Goal: Obtain resource: Download file/media

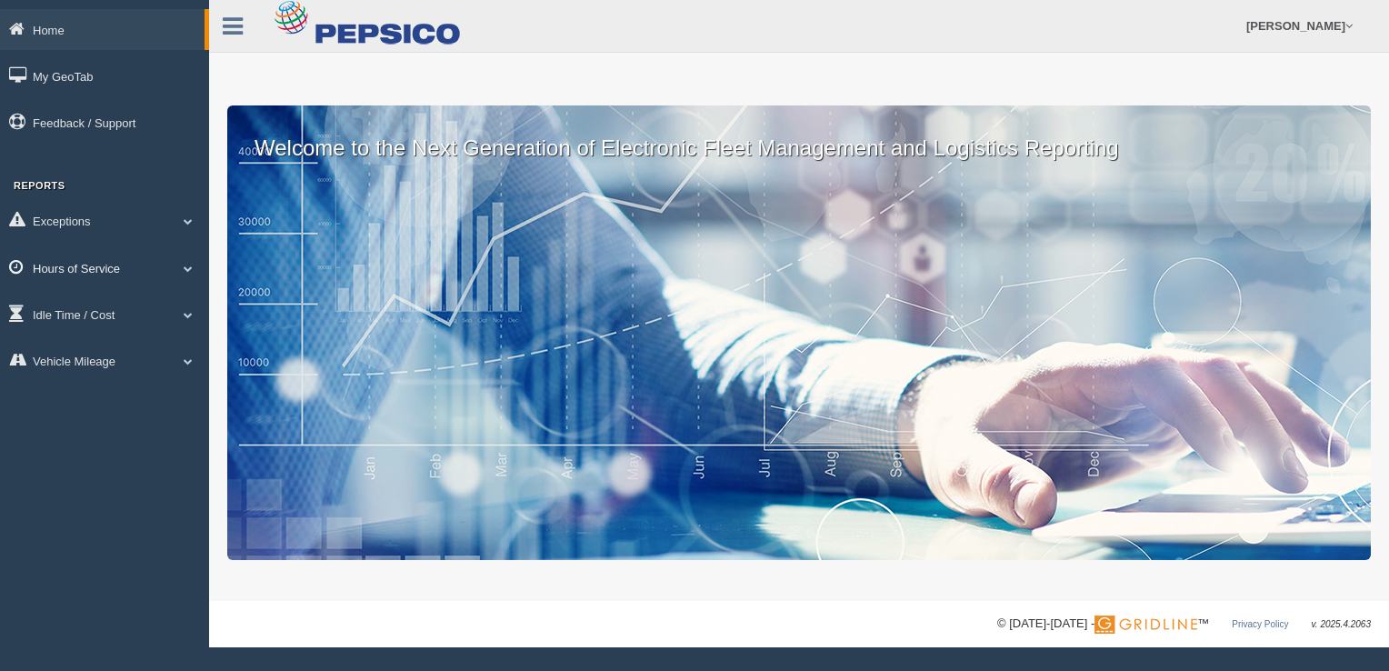
click at [190, 267] on span at bounding box center [188, 268] width 24 height 9
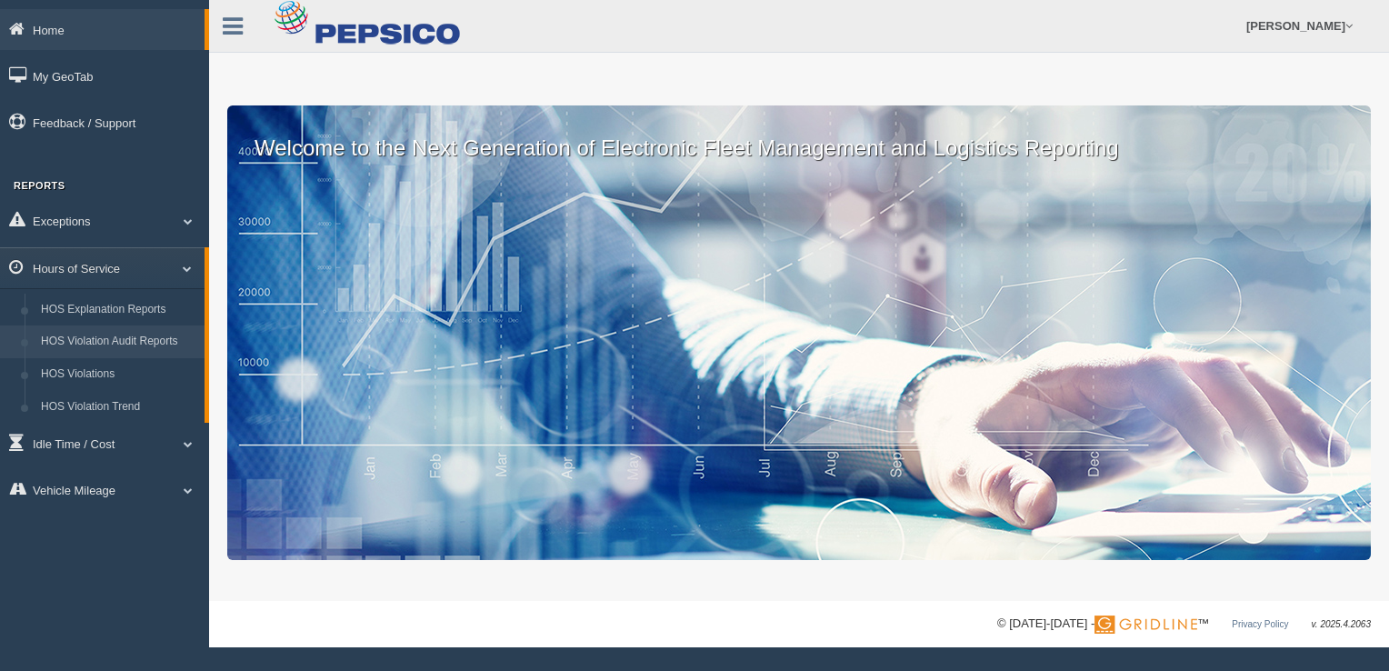
click at [135, 340] on link "HOS Violation Audit Reports" at bounding box center [119, 342] width 172 height 33
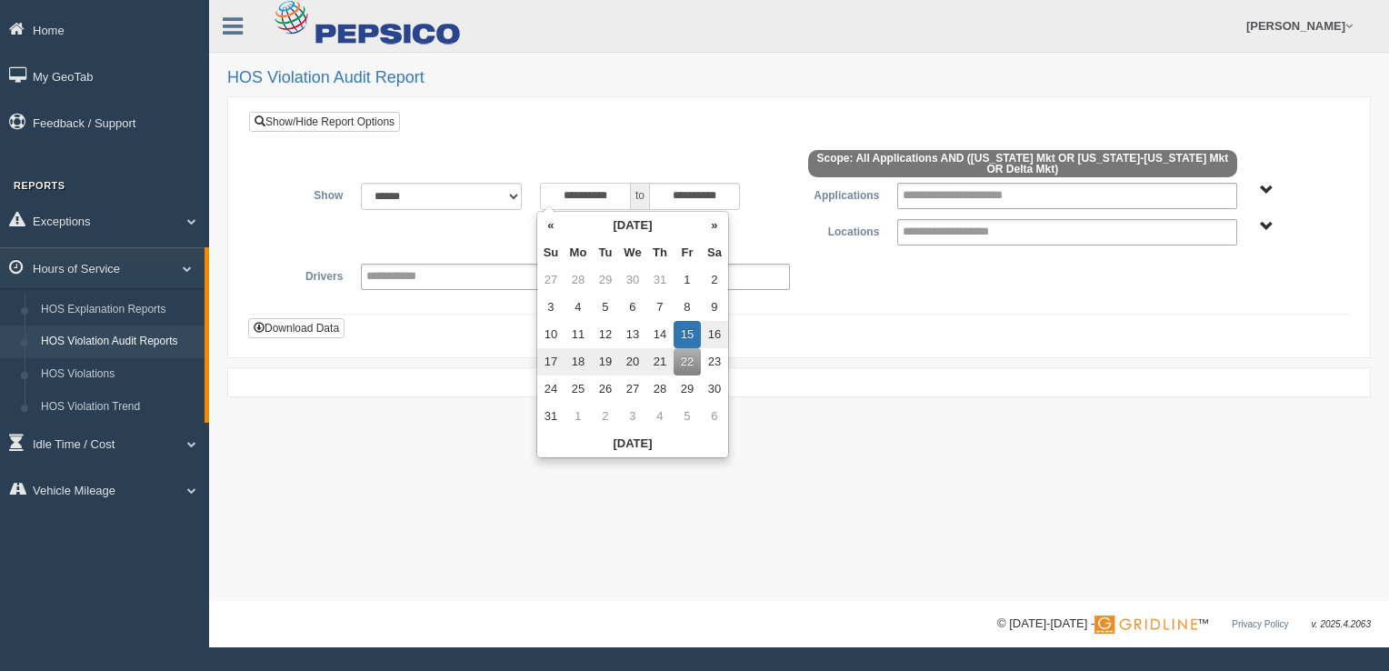
click at [626, 196] on input "**********" at bounding box center [585, 196] width 91 height 27
click at [549, 225] on th "«" at bounding box center [550, 225] width 27 height 27
click at [549, 225] on th "«" at bounding box center [554, 225] width 27 height 27
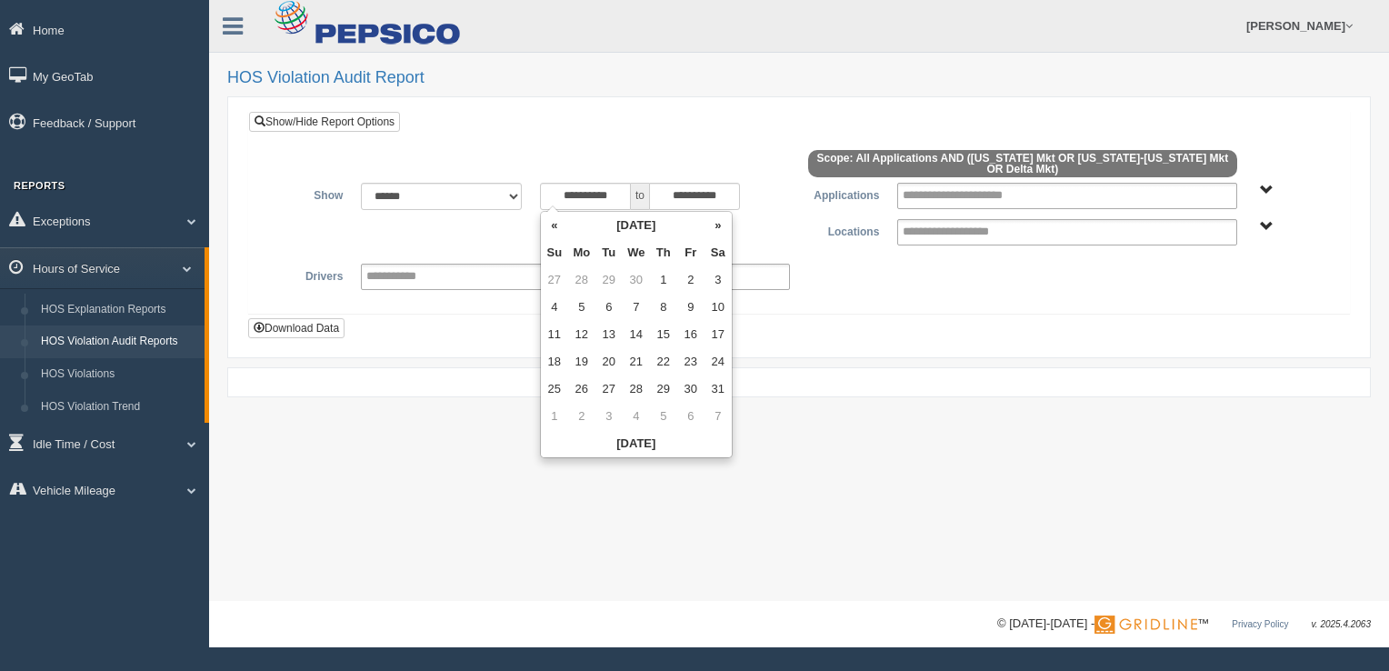
click at [549, 225] on th "«" at bounding box center [554, 225] width 27 height 27
click at [556, 359] on td "16" at bounding box center [554, 361] width 27 height 27
type input "**********"
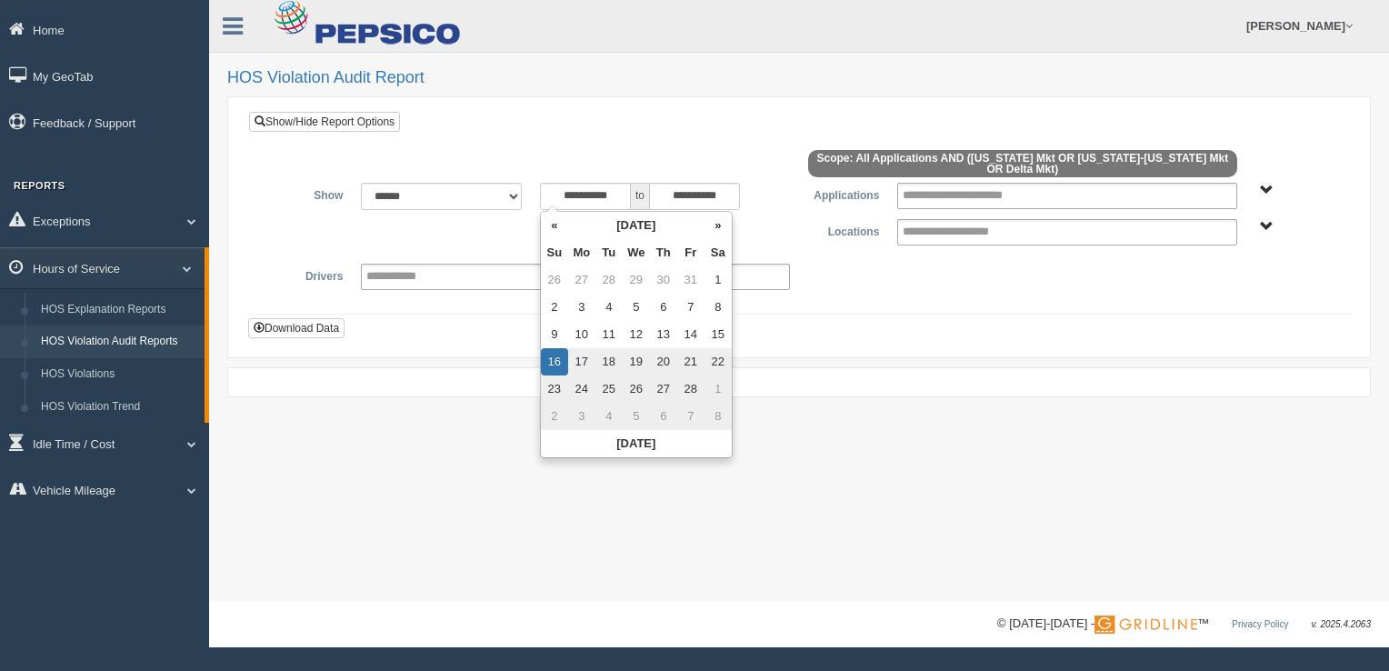
click at [1268, 224] on span "Delta Mkt [US_STATE] Mkt [US_STATE]-[US_STATE] Mkt" at bounding box center [1267, 227] width 14 height 14
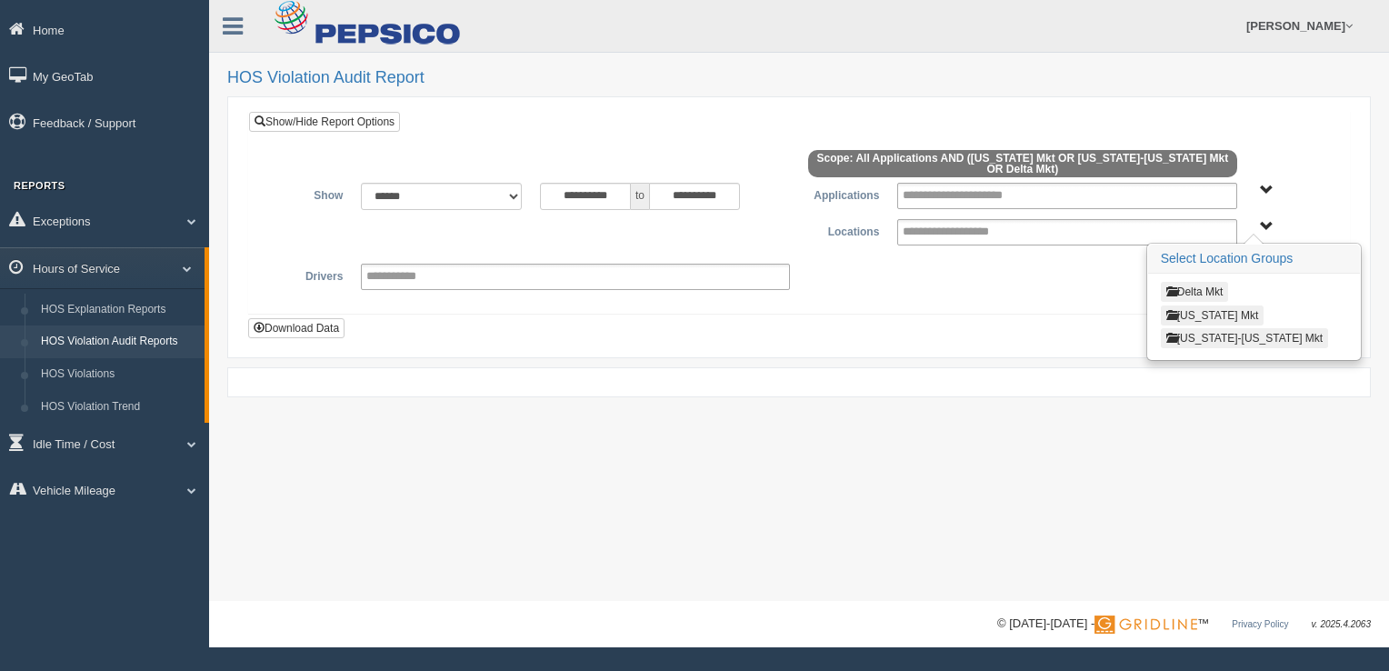
click at [1213, 311] on button "[US_STATE] Mkt" at bounding box center [1213, 316] width 104 height 20
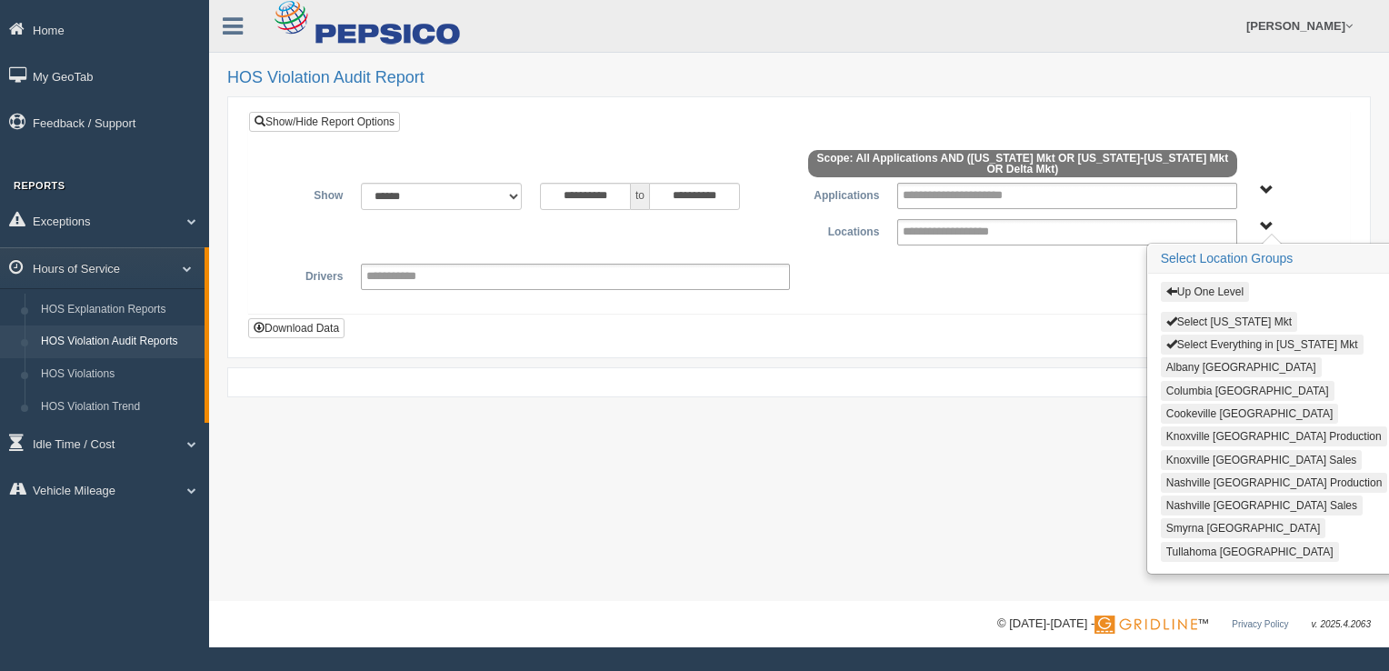
click at [1211, 340] on button "Select Everything in [US_STATE] Mkt" at bounding box center [1262, 345] width 203 height 20
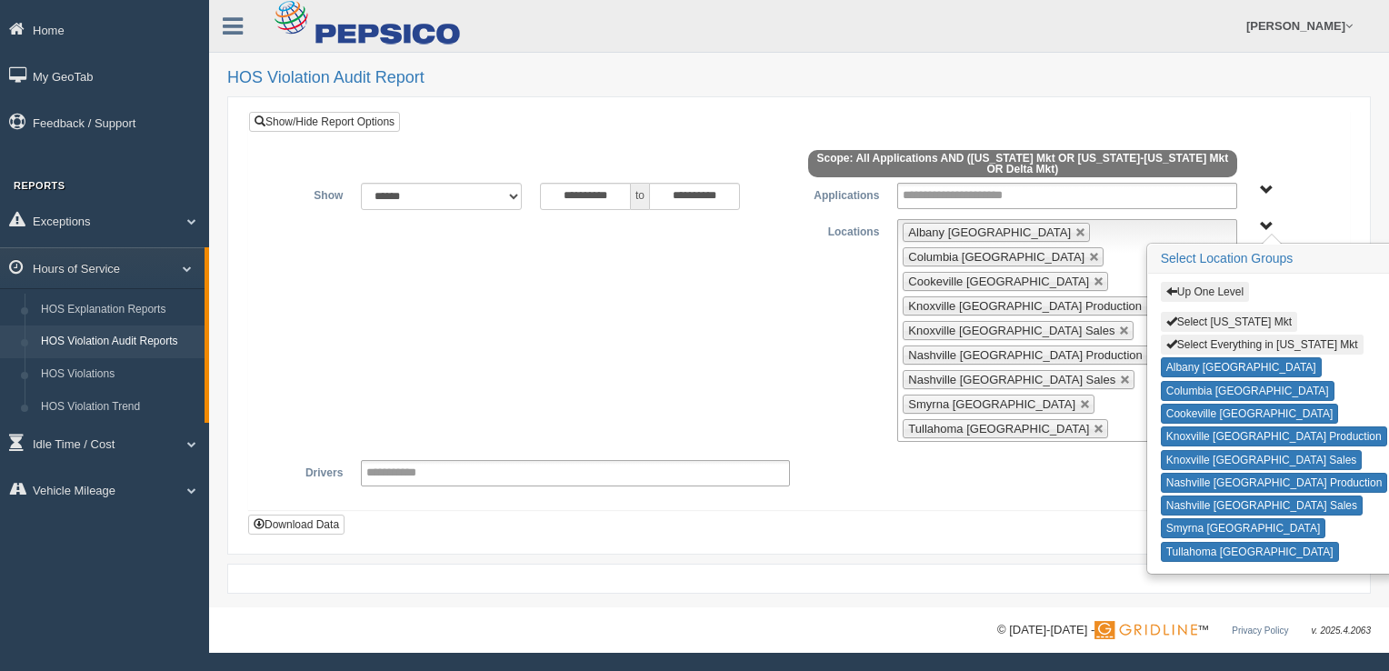
click at [1168, 289] on span "button" at bounding box center [1172, 291] width 11 height 11
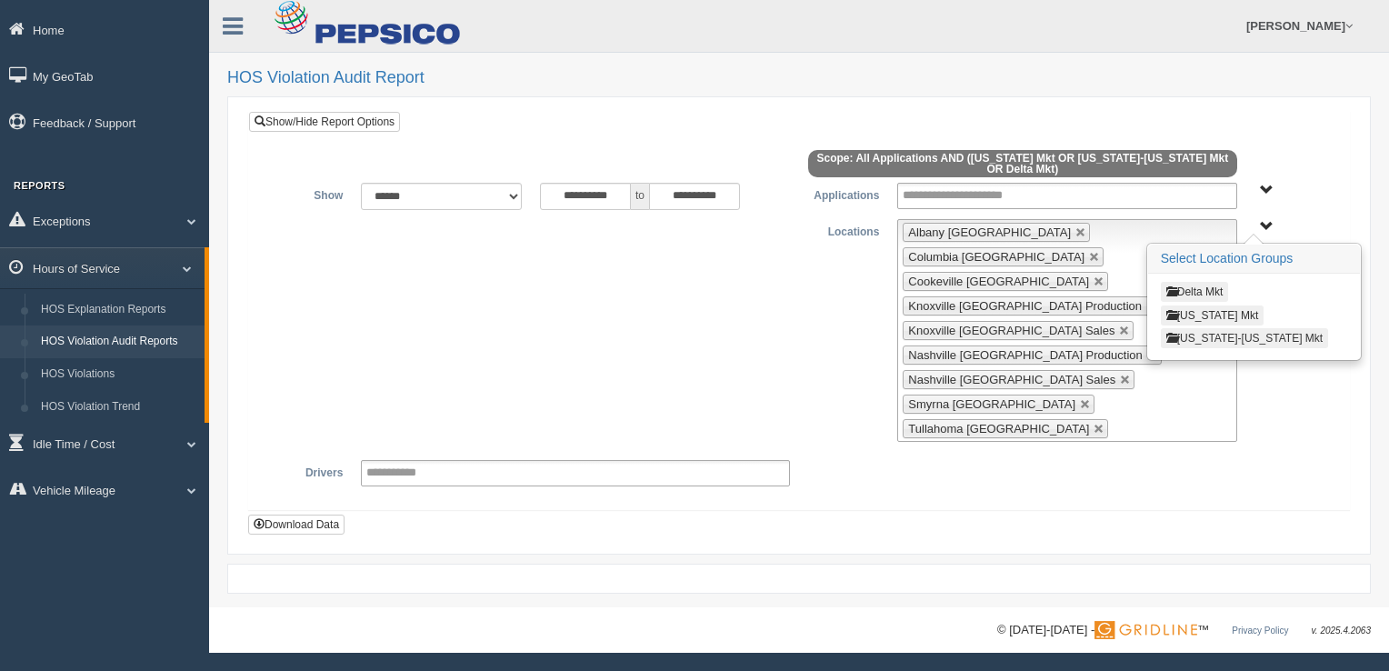
click at [1201, 333] on button "[US_STATE]-[US_STATE] Mkt" at bounding box center [1244, 338] width 167 height 20
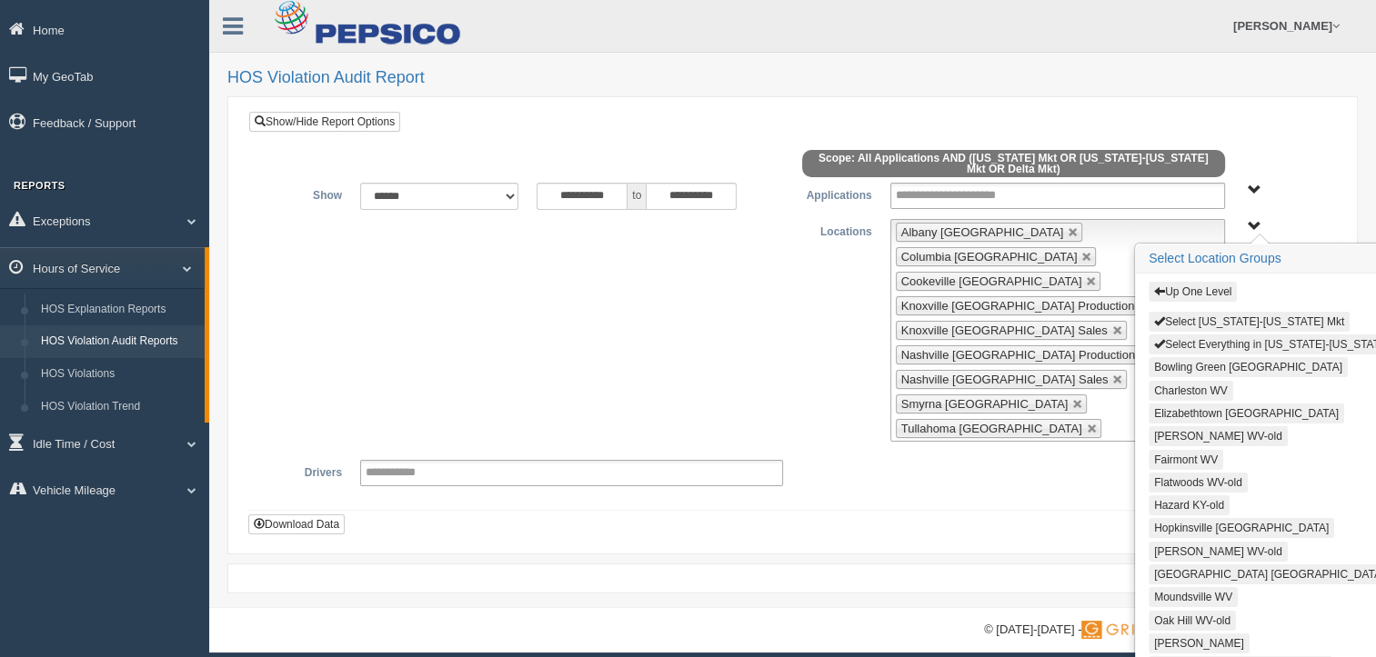
click at [1194, 345] on button "Select Everything in [US_STATE]-[US_STATE] Mkt" at bounding box center [1281, 345] width 267 height 20
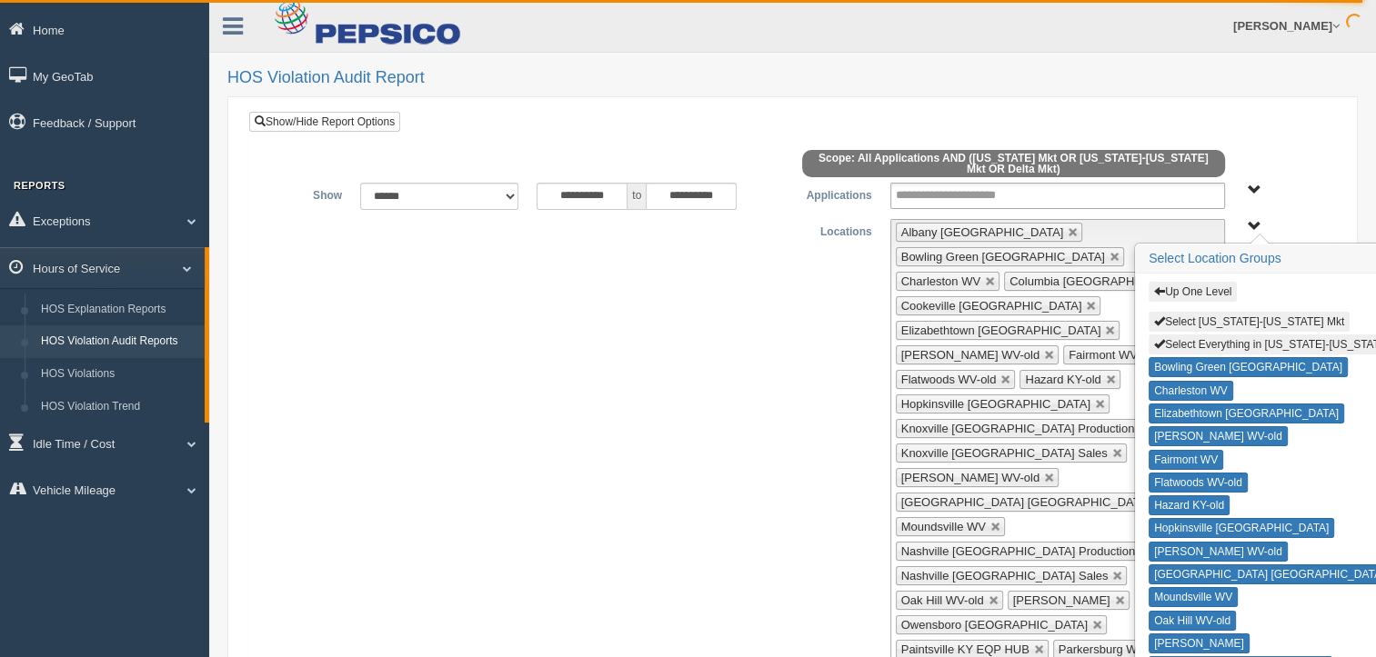
click at [837, 108] on form "**********" at bounding box center [792, 472] width 1097 height 733
click at [763, 357] on div "**********" at bounding box center [792, 477] width 1059 height 517
click at [1272, 224] on div "Up One Level Select [US_STATE]-[US_STATE] Mkt Select Everything in [US_STATE]-[…" at bounding box center [1278, 226] width 70 height 14
click at [1255, 224] on span "Up One Level Select [US_STATE]-[US_STATE] Mkt Select Everything in [US_STATE]-[…" at bounding box center [1255, 227] width 14 height 14
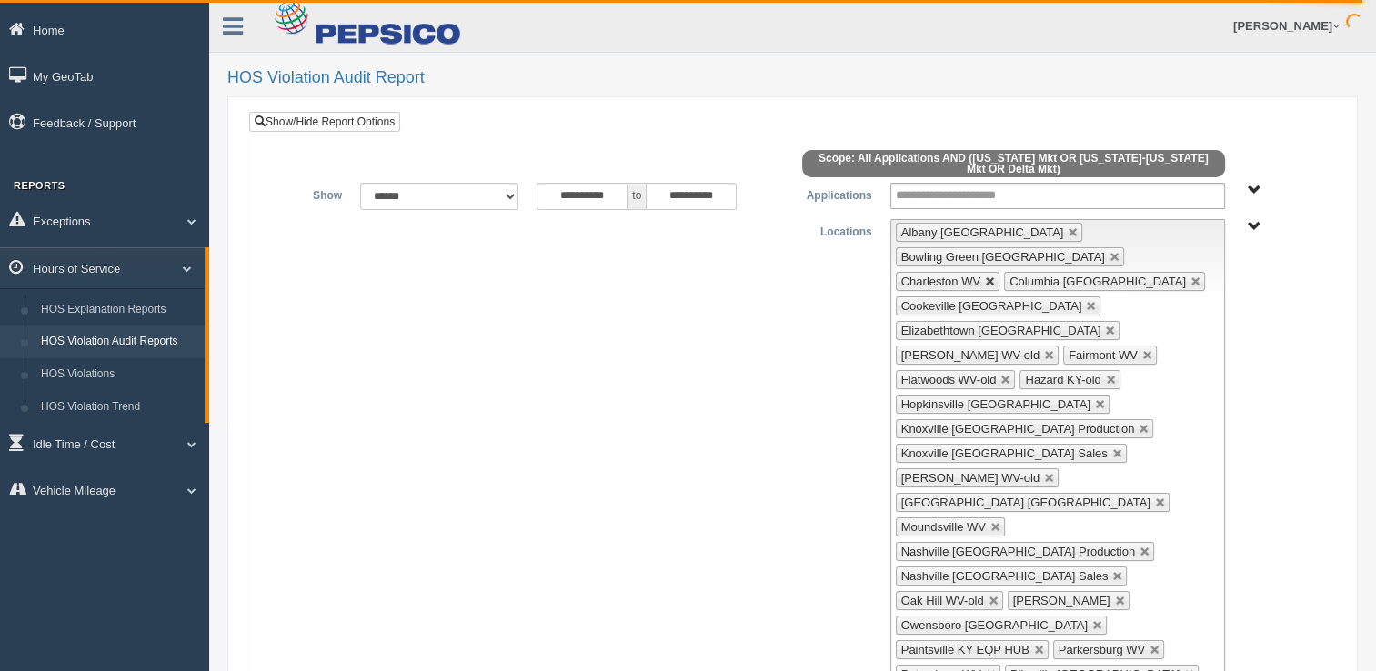
click at [996, 276] on link at bounding box center [990, 281] width 11 height 11
click at [1055, 350] on link at bounding box center [1049, 355] width 11 height 11
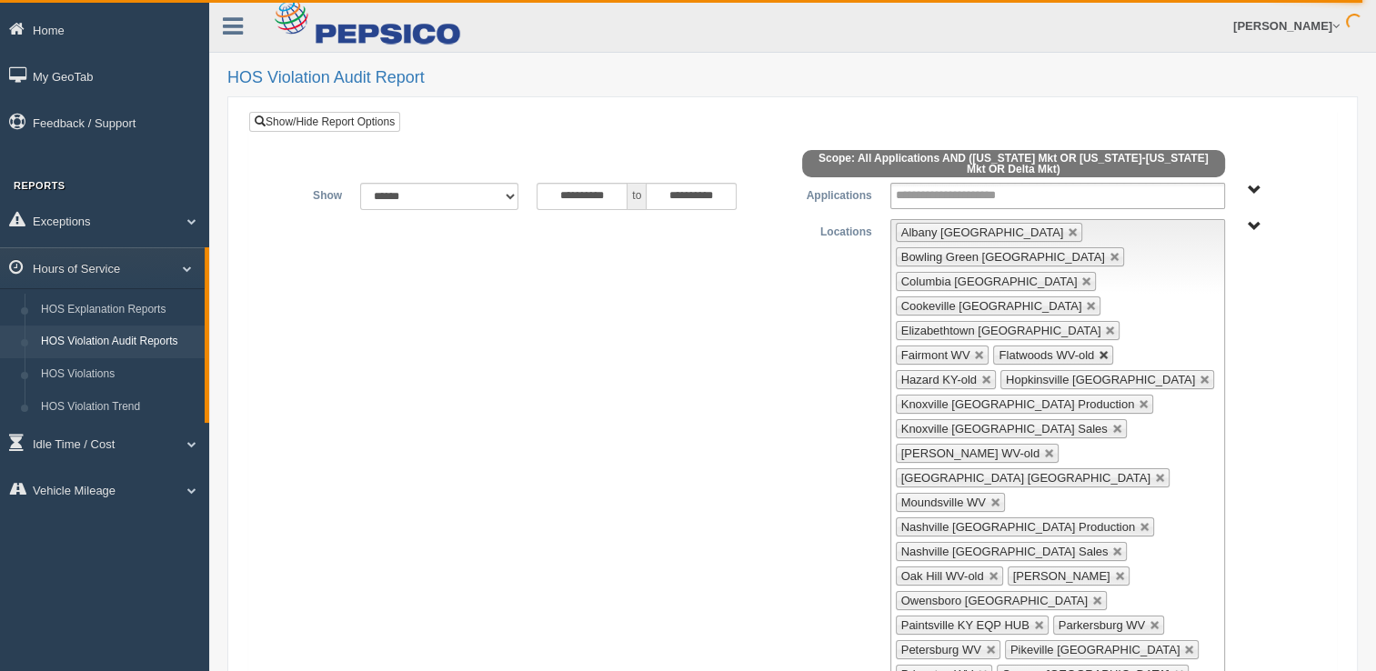
click at [1098, 350] on link at bounding box center [1103, 355] width 11 height 11
click at [1079, 350] on link at bounding box center [1084, 355] width 11 height 11
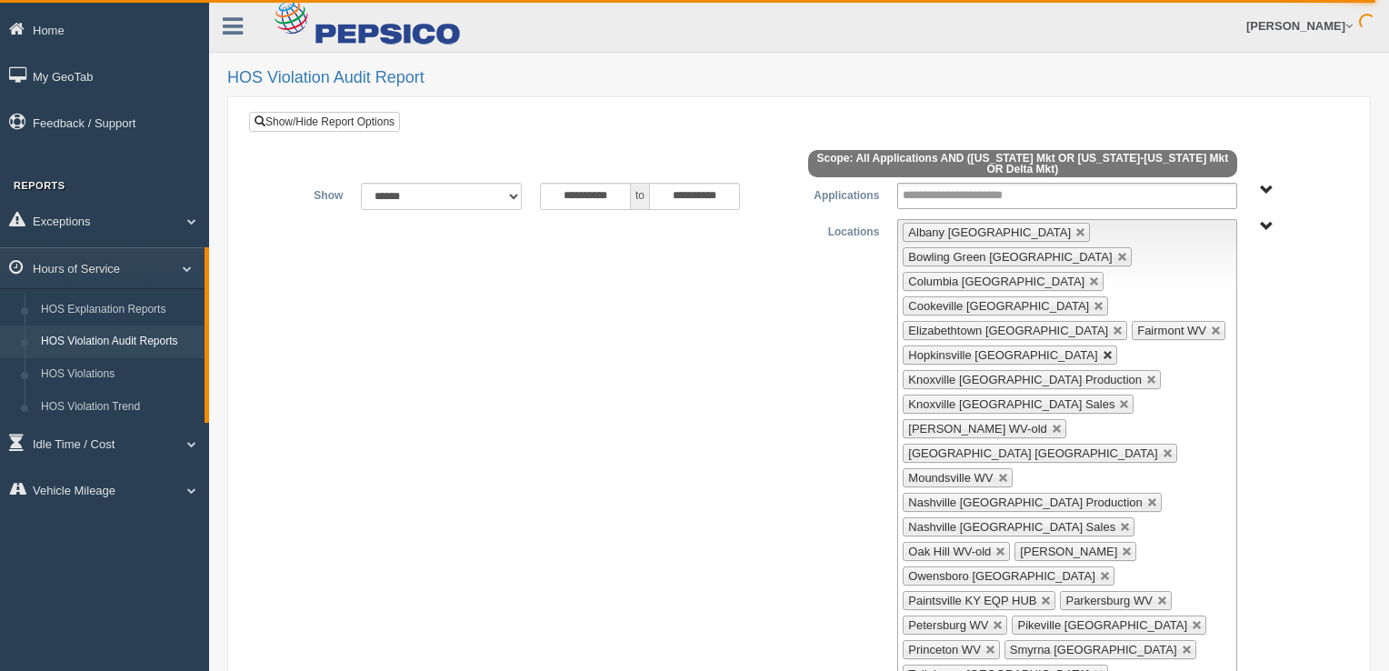
click at [1103, 350] on link at bounding box center [1108, 355] width 11 height 11
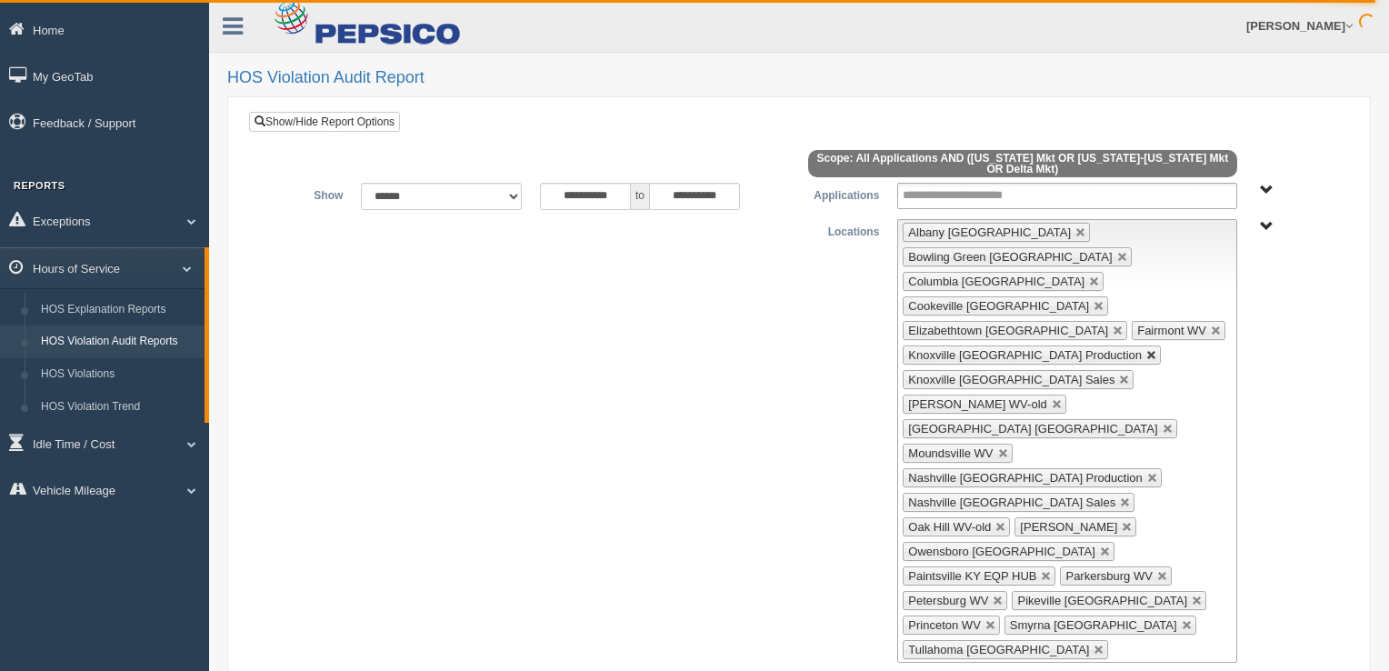
click at [1147, 350] on link at bounding box center [1152, 355] width 11 height 11
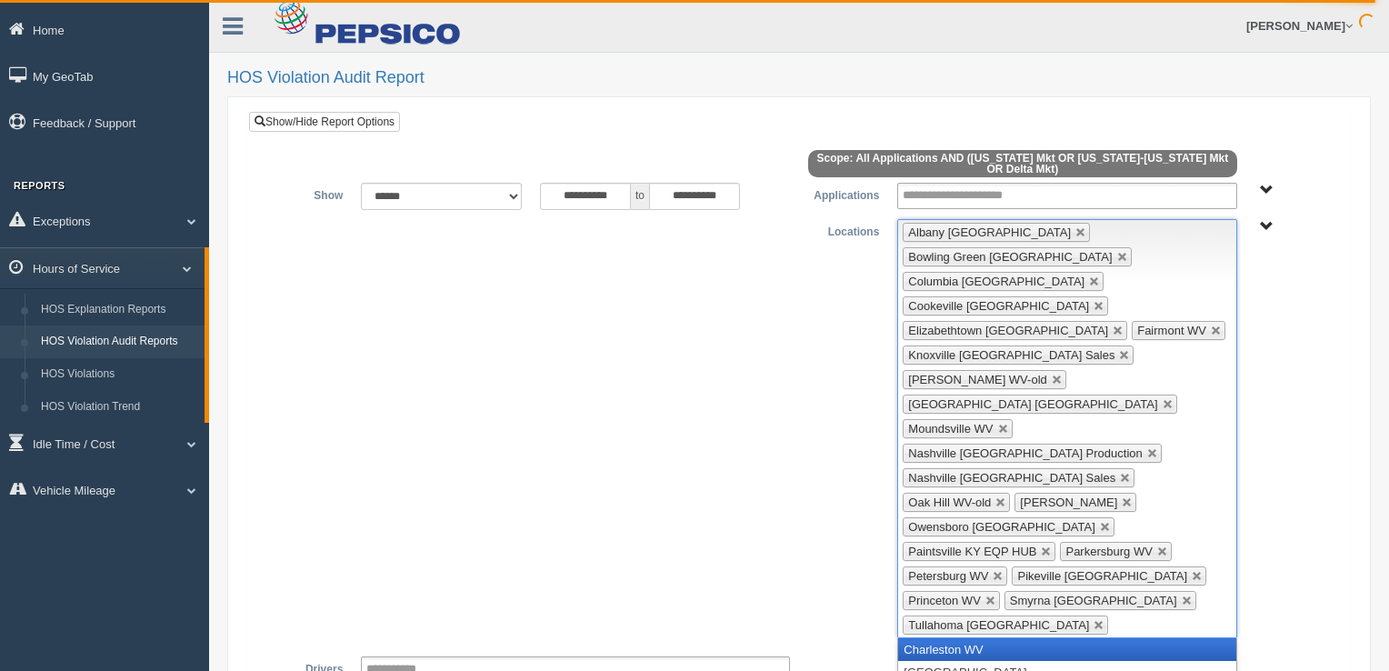
click at [1066, 370] on li "[PERSON_NAME] WV-old" at bounding box center [984, 379] width 163 height 19
click at [1063, 375] on link at bounding box center [1057, 380] width 11 height 11
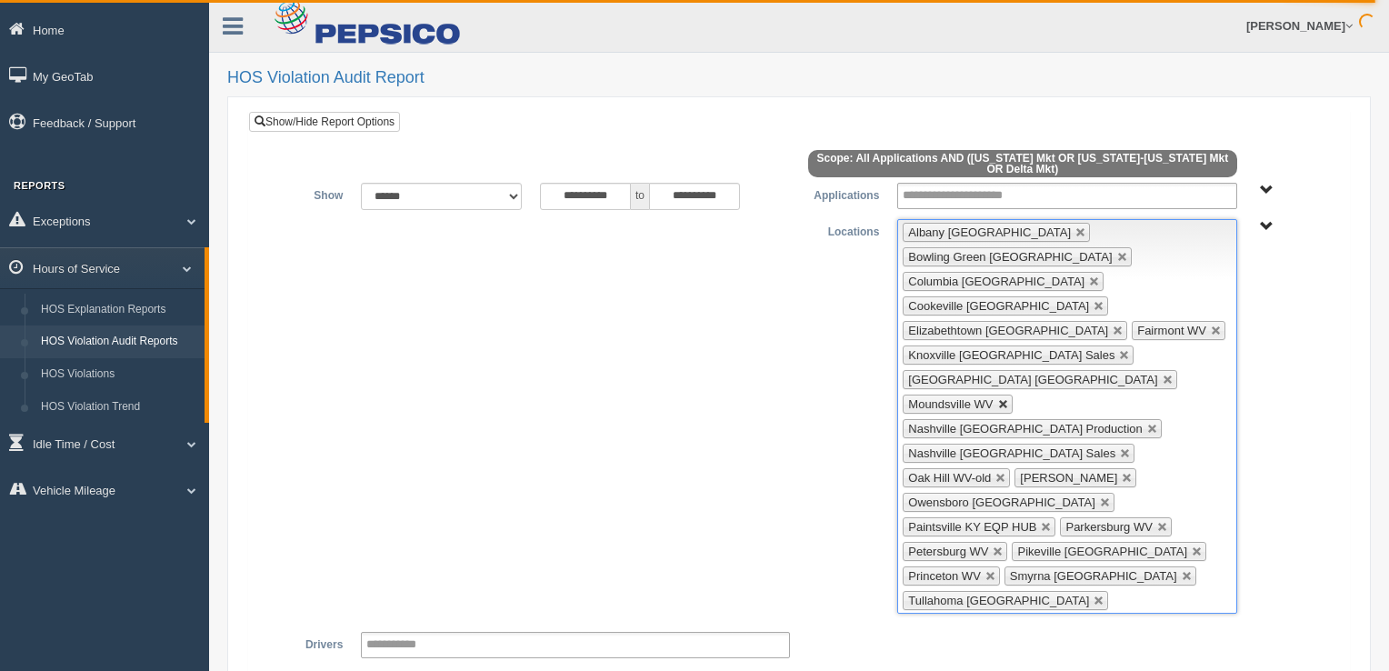
click at [1007, 399] on link at bounding box center [1003, 404] width 11 height 11
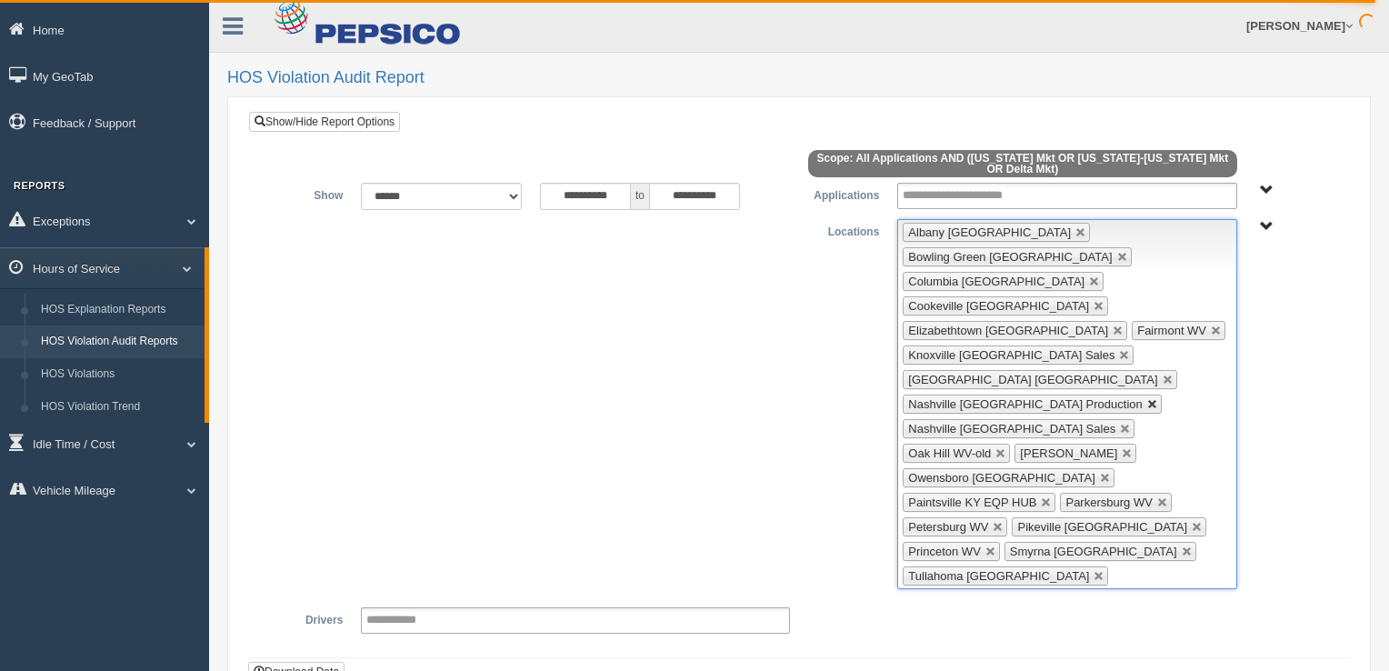
click at [1148, 399] on link at bounding box center [1153, 404] width 11 height 11
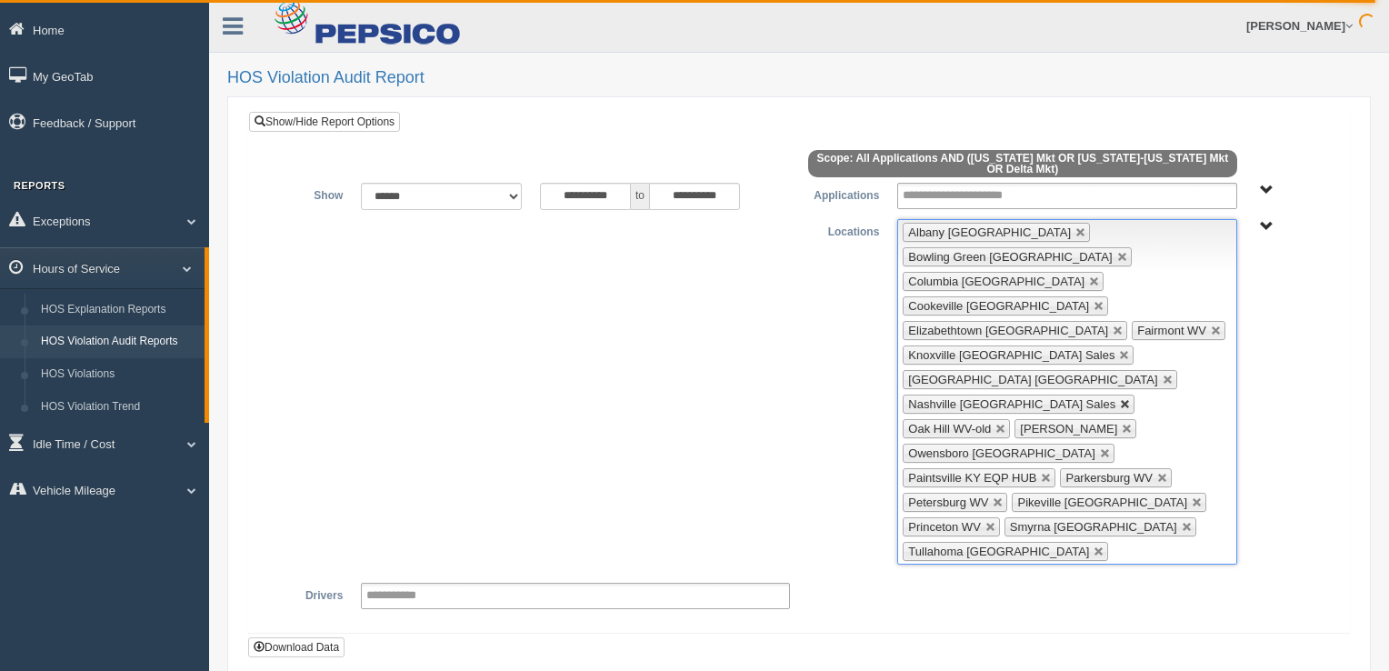
click at [1120, 399] on link at bounding box center [1125, 404] width 11 height 11
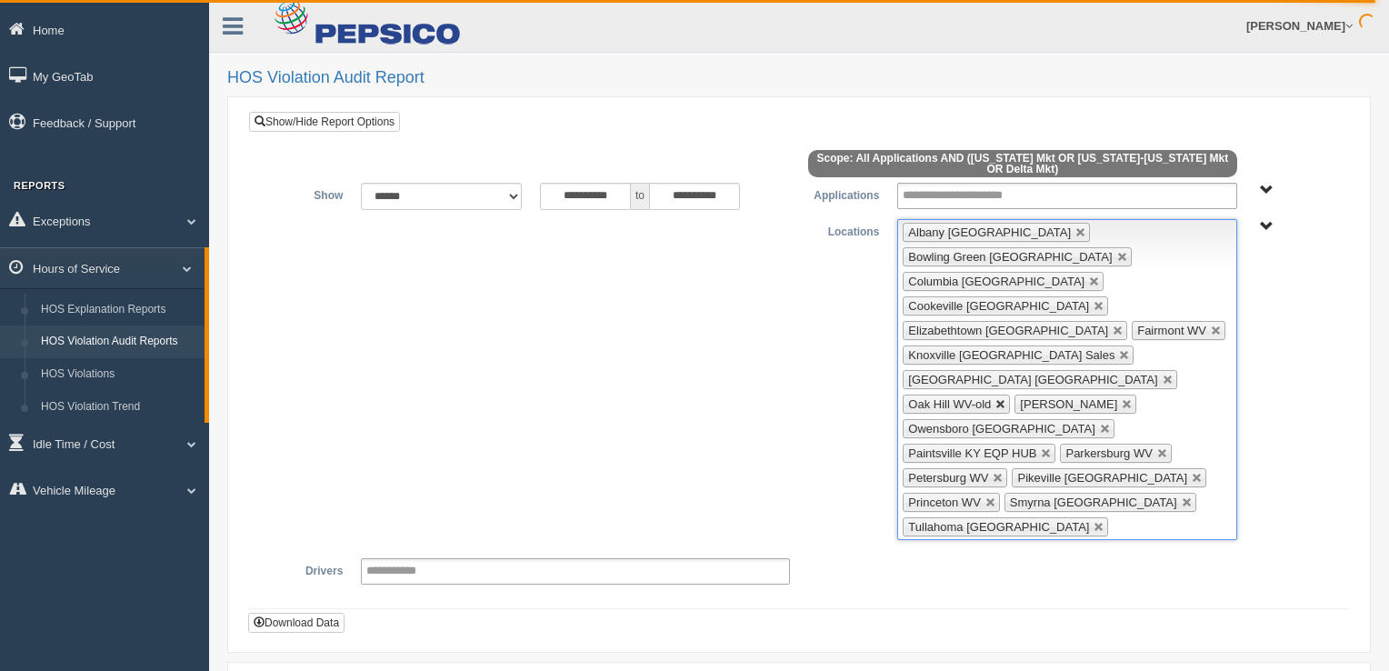
click at [997, 399] on link at bounding box center [1001, 404] width 11 height 11
click at [1100, 424] on link at bounding box center [1105, 429] width 11 height 11
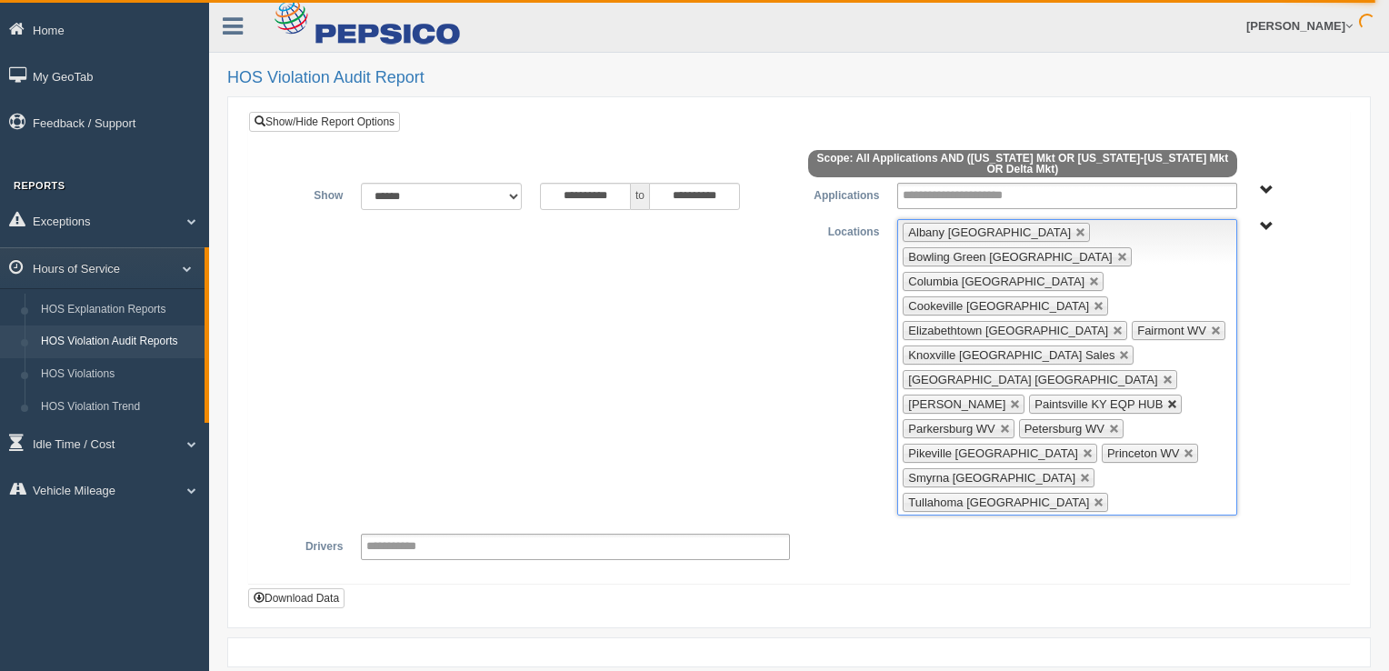
click at [1168, 399] on link at bounding box center [1173, 404] width 11 height 11
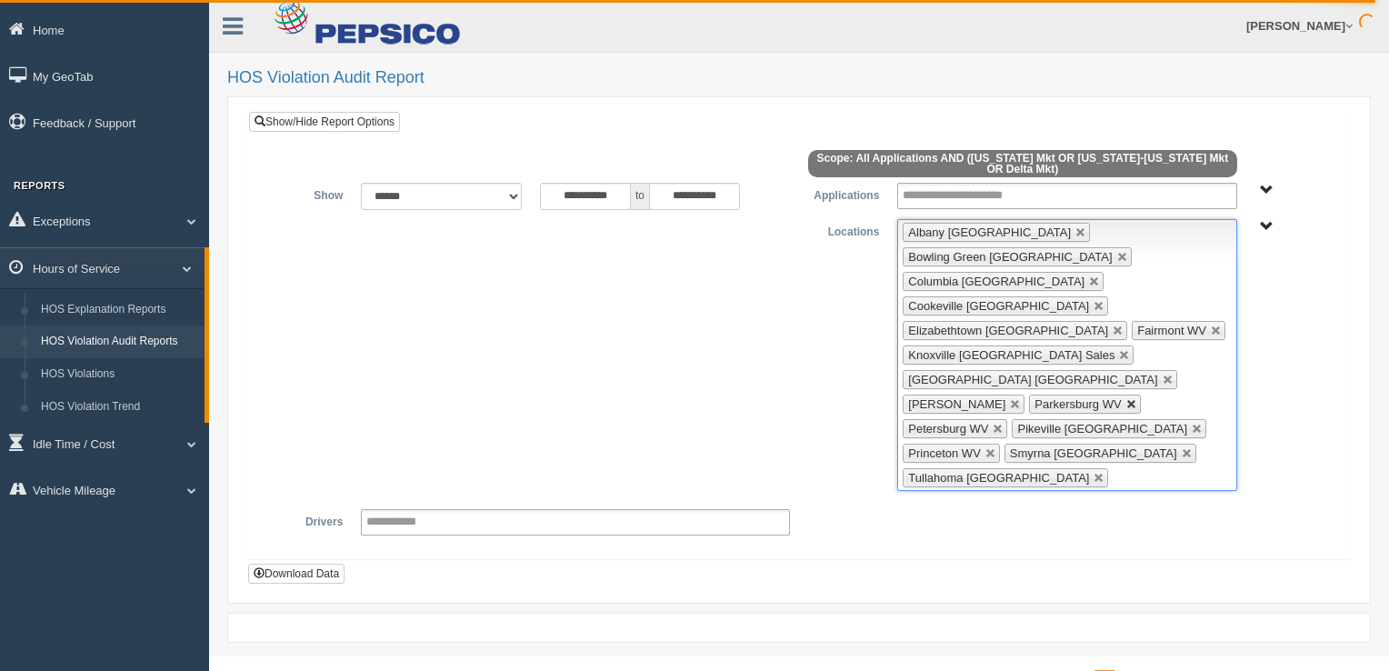
click at [1127, 399] on link at bounding box center [1132, 404] width 11 height 11
click at [1119, 399] on link at bounding box center [1124, 404] width 11 height 11
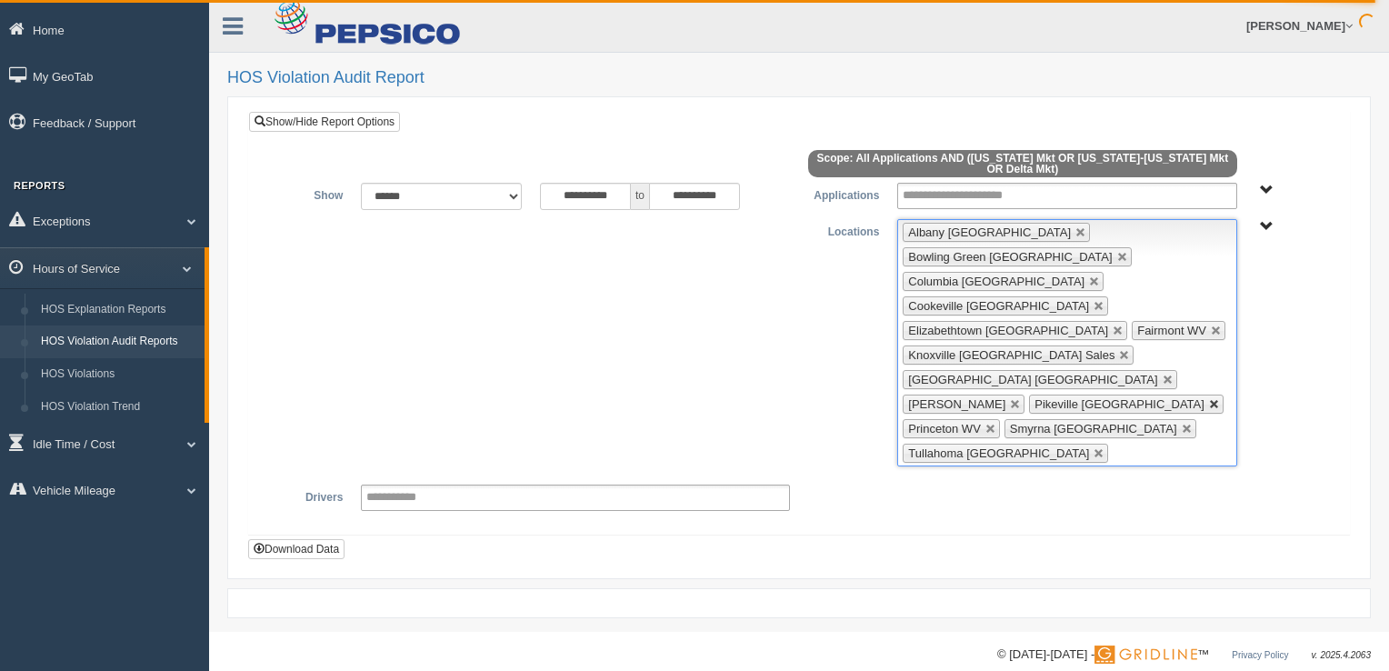
click at [1209, 399] on link at bounding box center [1214, 404] width 11 height 11
click at [1112, 399] on link at bounding box center [1117, 404] width 11 height 11
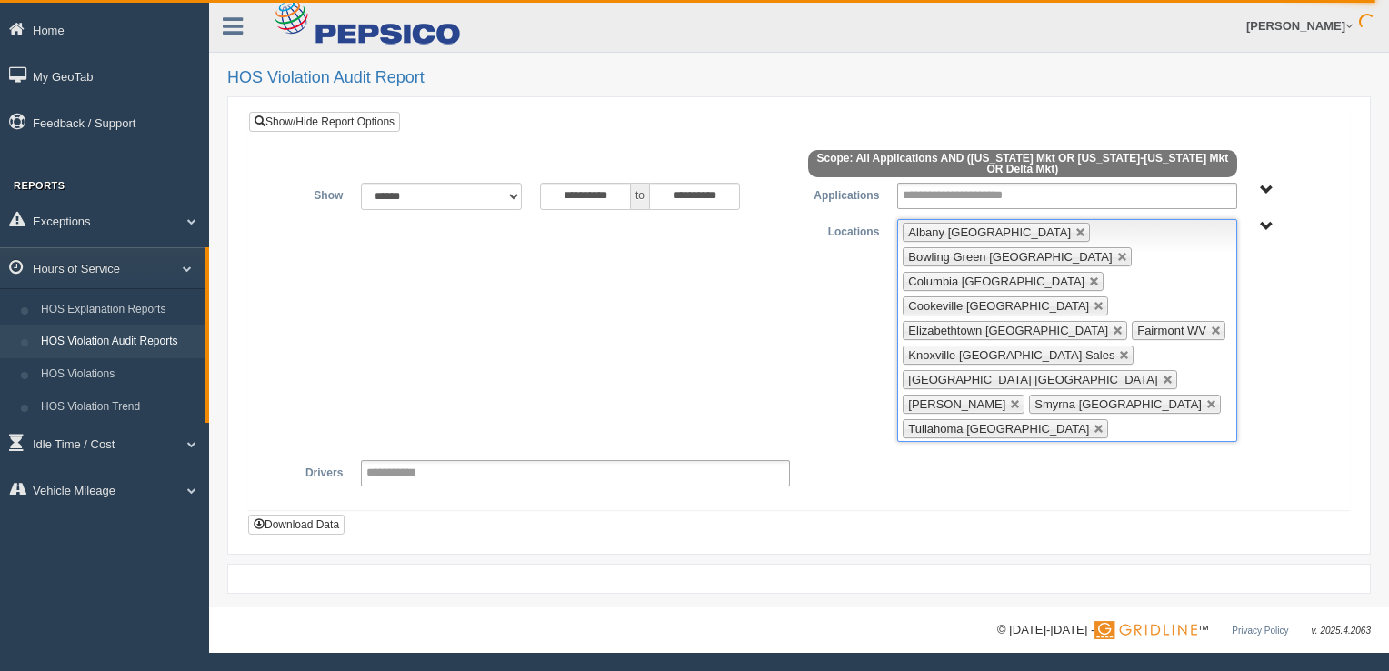
click at [1149, 532] on div "**********" at bounding box center [799, 303] width 1180 height 607
click at [1212, 326] on link at bounding box center [1216, 331] width 11 height 11
click at [1021, 399] on link at bounding box center [1015, 404] width 11 height 11
click at [1268, 223] on span "Up One Level Select [US_STATE]-[US_STATE] Mkt Select Everything in [US_STATE]-[…" at bounding box center [1267, 227] width 14 height 14
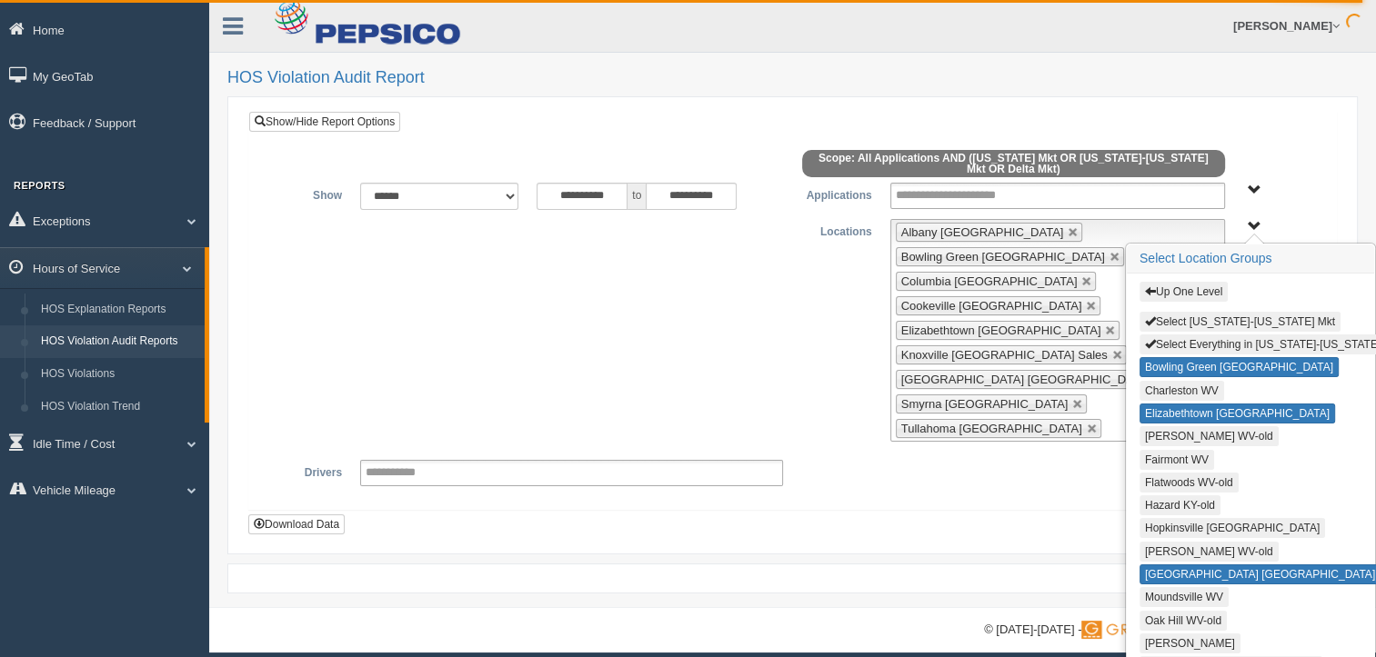
scroll to position [0, 25]
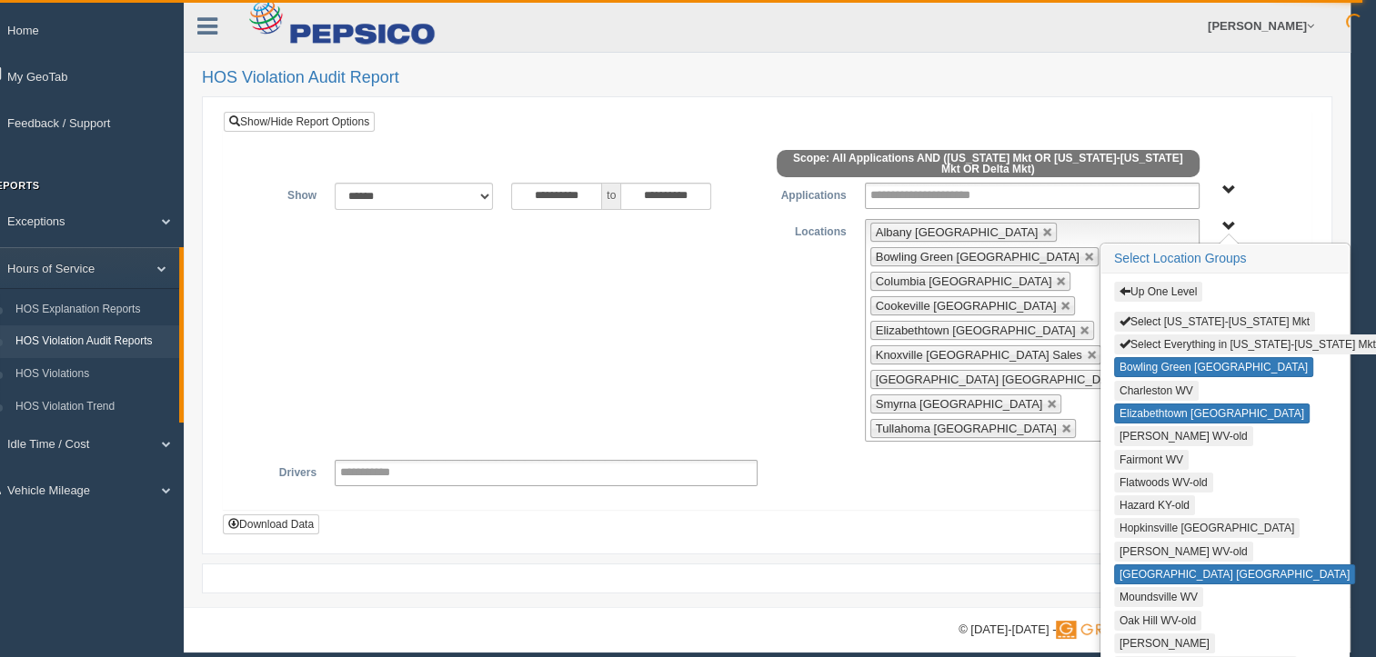
click at [1168, 519] on button "Hopkinsville [GEOGRAPHIC_DATA]" at bounding box center [1206, 528] width 185 height 20
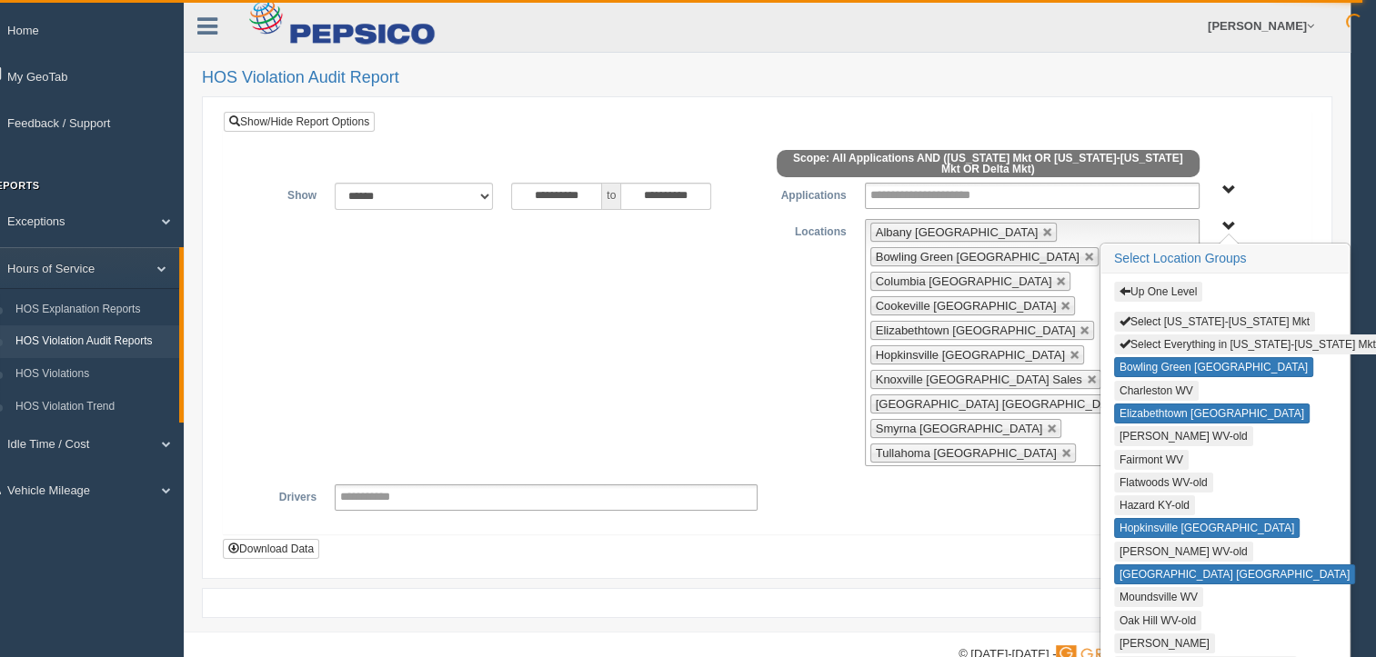
click at [1142, 288] on button "Up One Level" at bounding box center [1158, 292] width 88 height 20
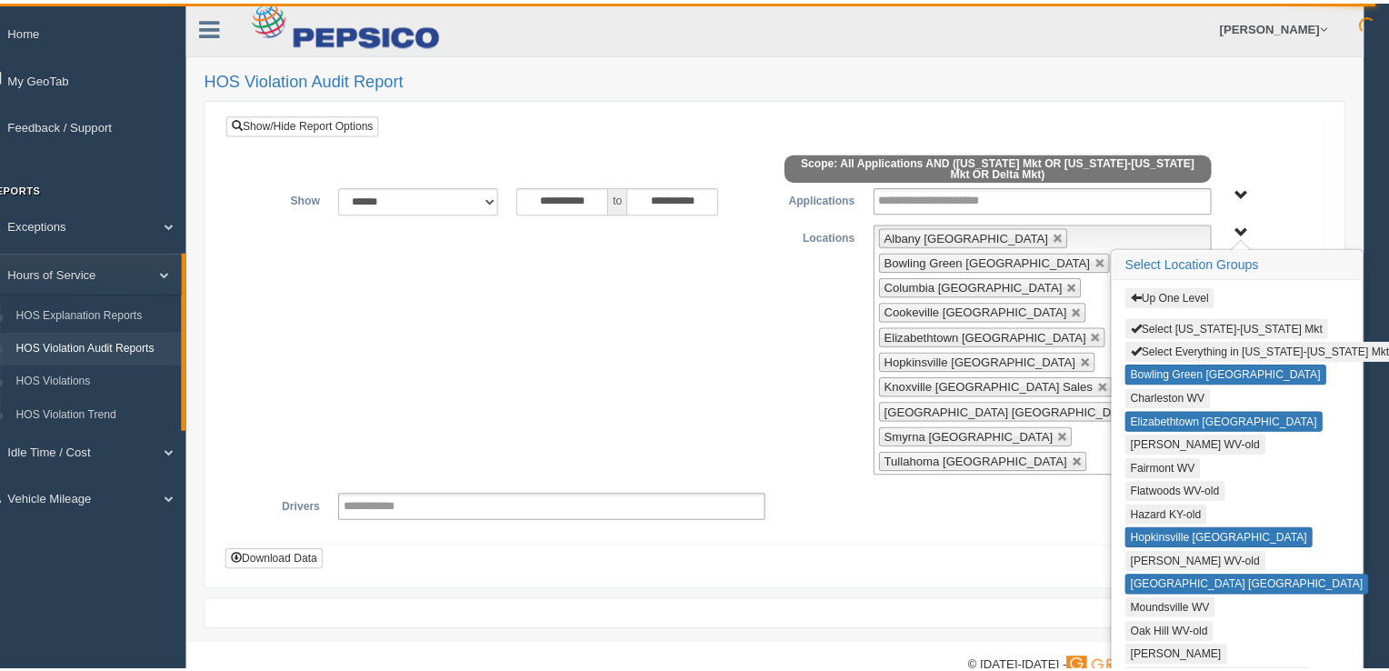
scroll to position [0, 0]
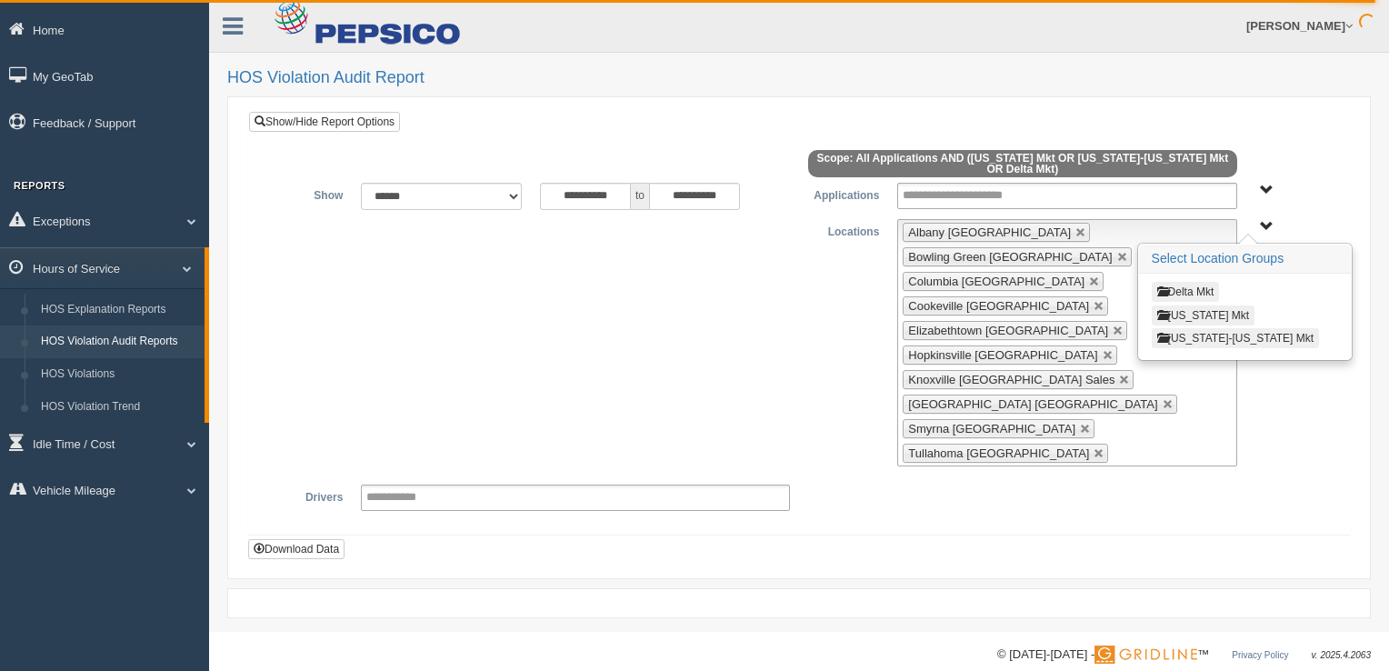
click at [1049, 375] on div "**********" at bounding box center [799, 334] width 1100 height 397
click at [1299, 215] on div "**********" at bounding box center [799, 329] width 1073 height 293
click at [1265, 224] on span "Delta Mkt [US_STATE] Mkt [US_STATE]-[US_STATE] Mkt" at bounding box center [1267, 227] width 14 height 14
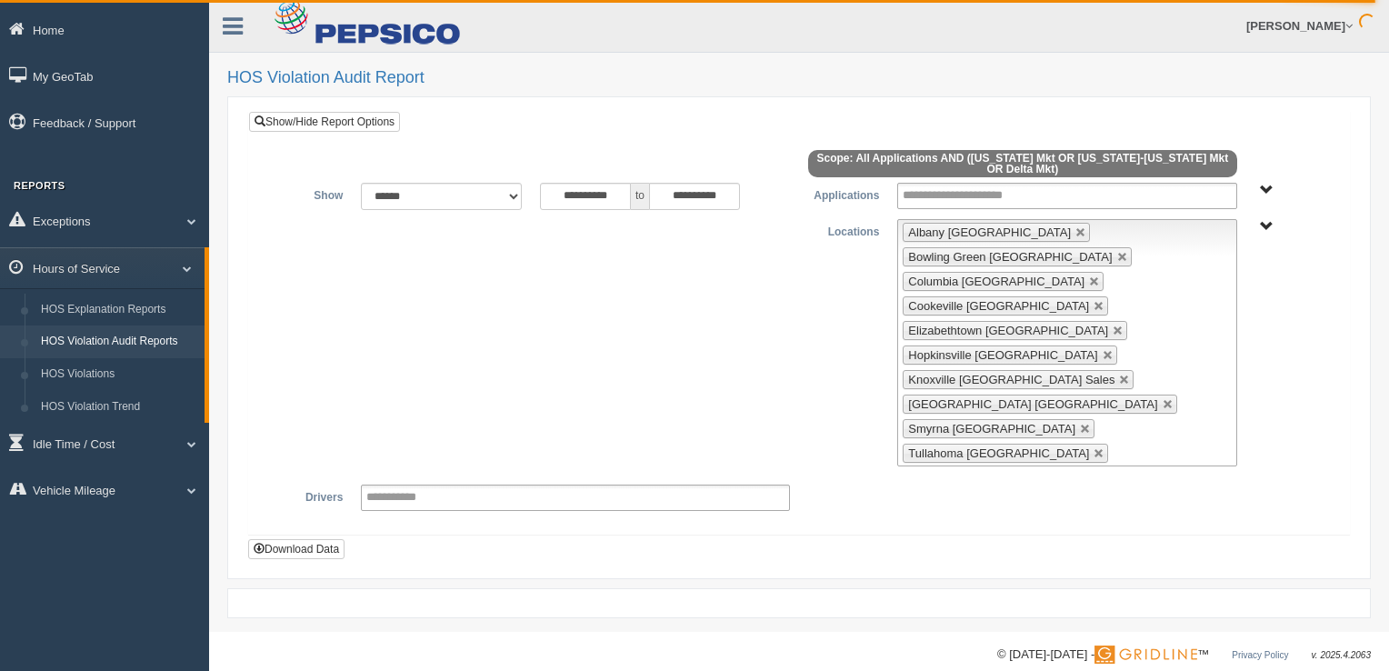
click at [1269, 187] on span "Application User Type" at bounding box center [1267, 191] width 14 height 14
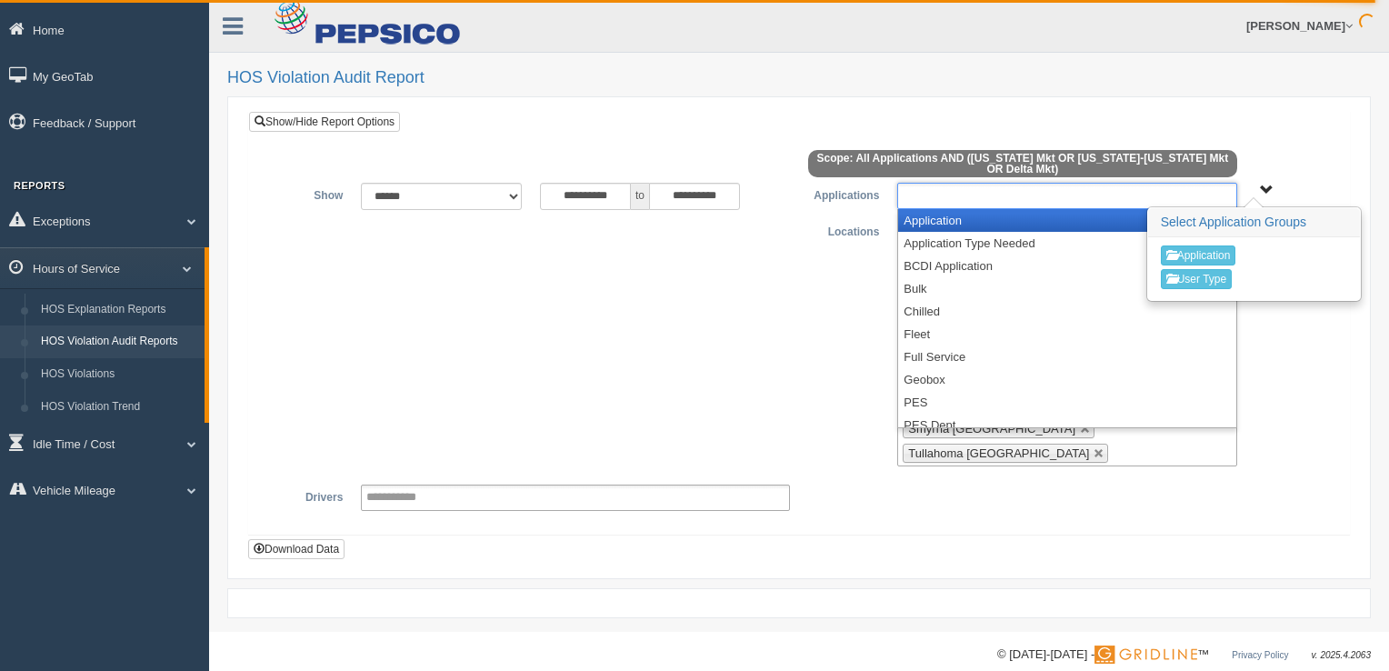
click at [1128, 184] on ul at bounding box center [1066, 196] width 339 height 26
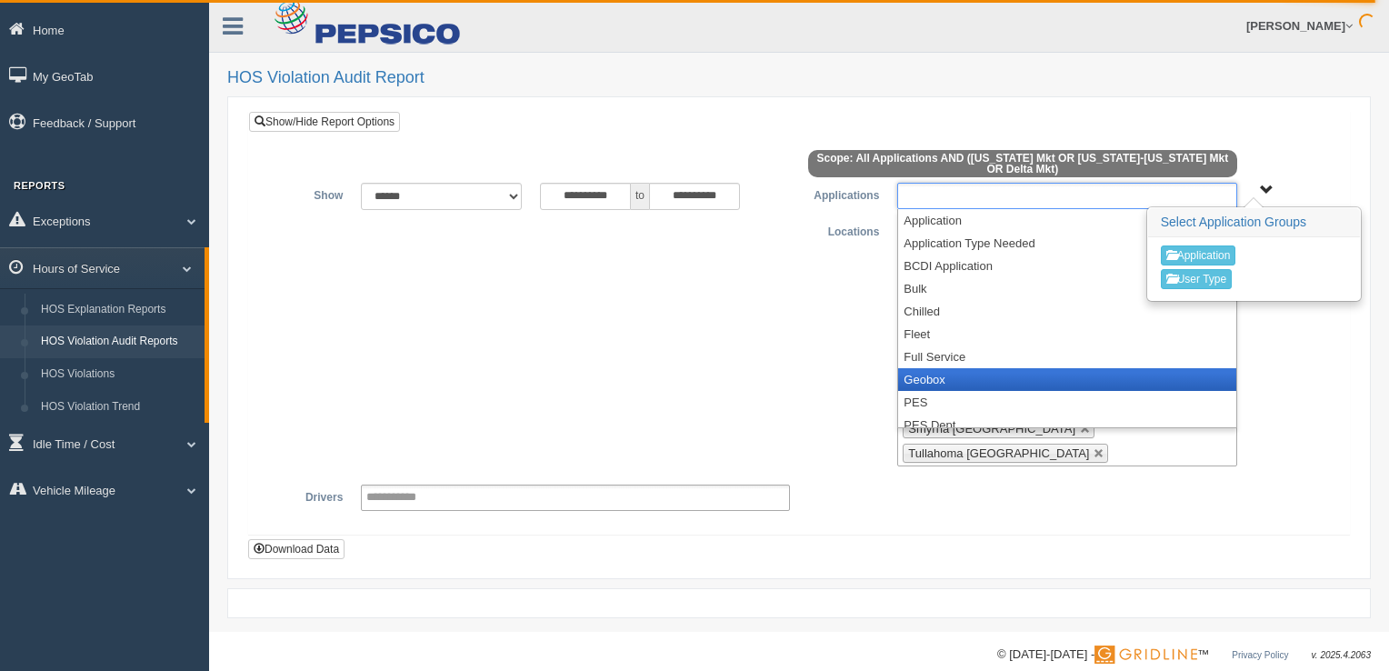
click at [920, 380] on li "Geobox" at bounding box center [1066, 379] width 337 height 23
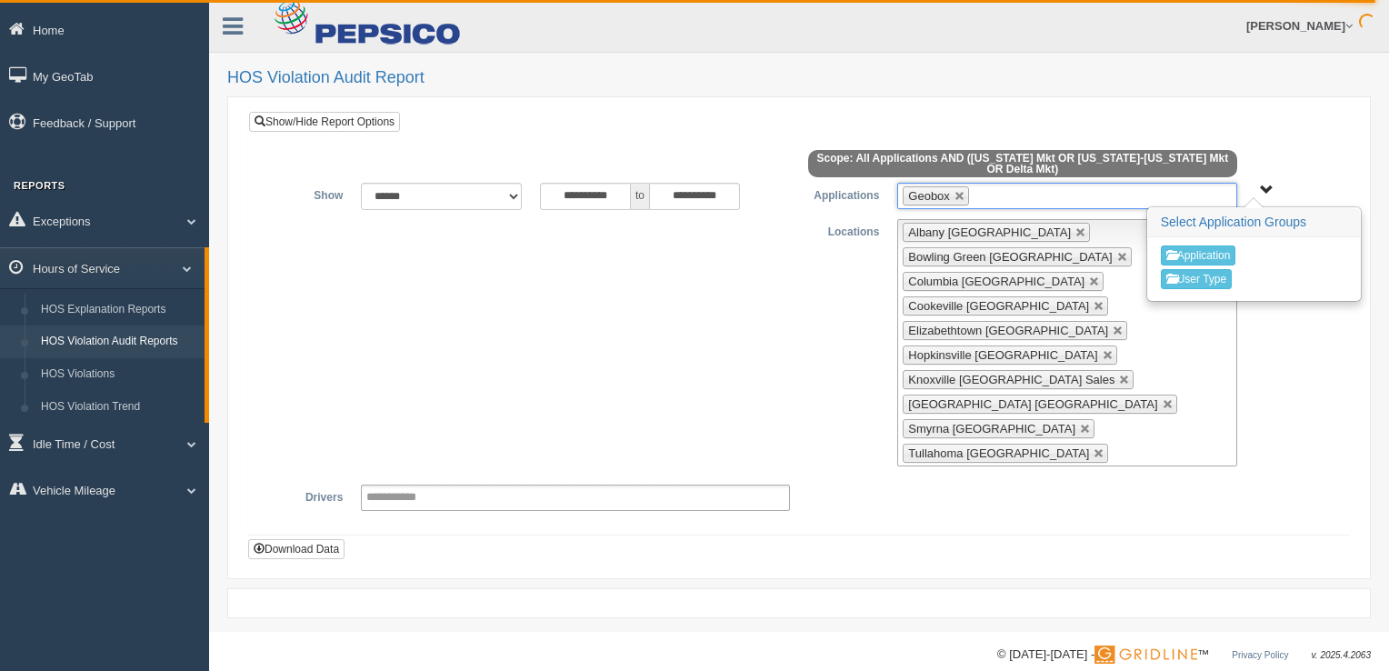
click at [999, 189] on ul "Geobox" at bounding box center [1066, 196] width 339 height 26
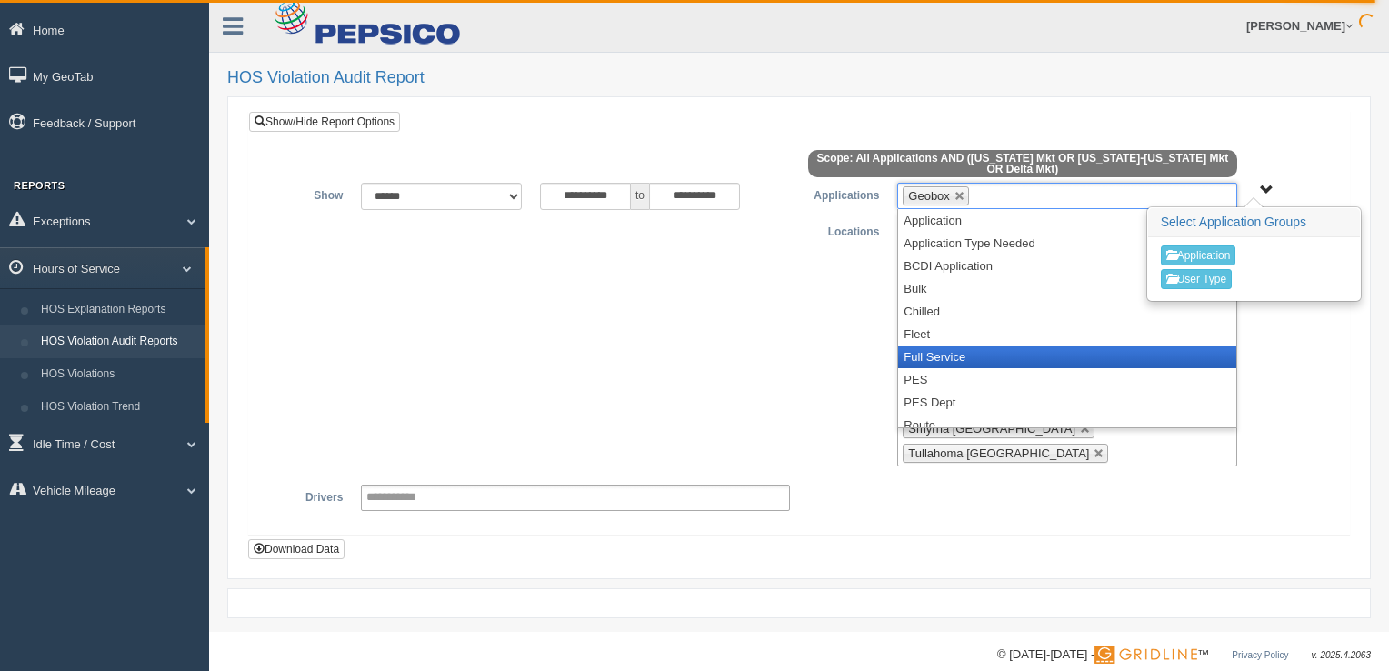
scroll to position [91, 0]
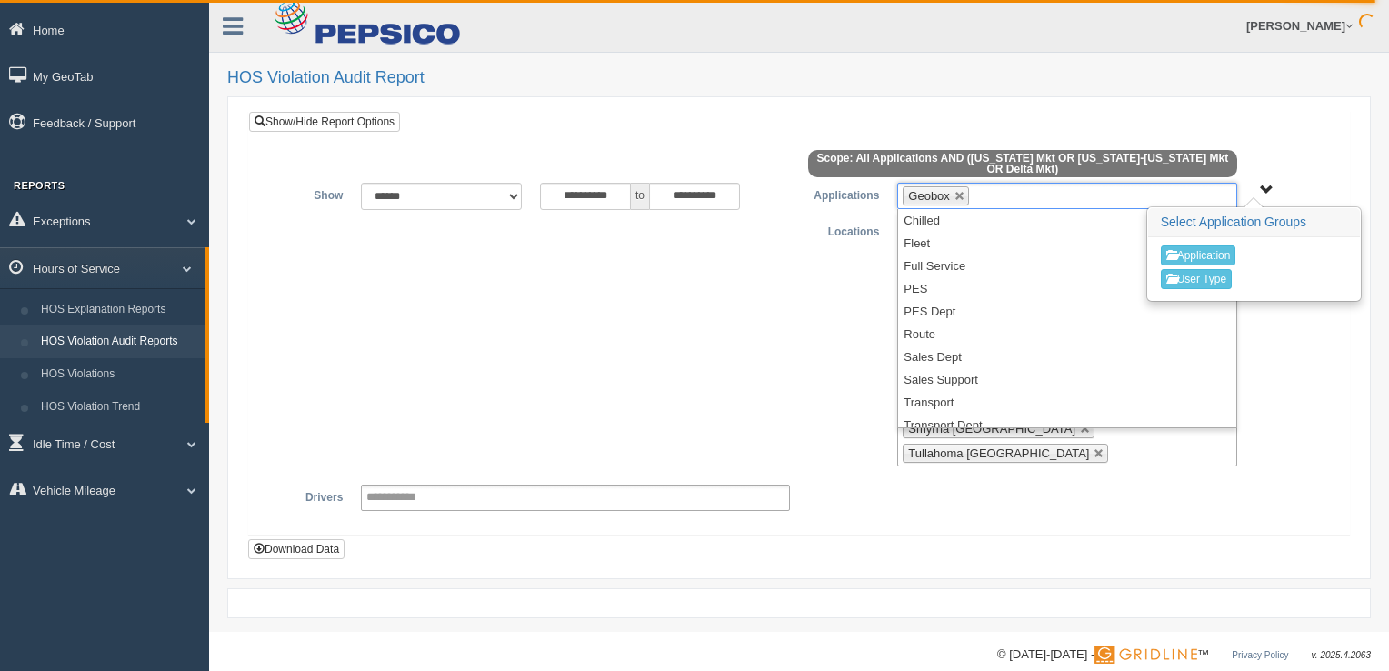
click at [1260, 185] on span "Application User Type" at bounding box center [1267, 191] width 14 height 14
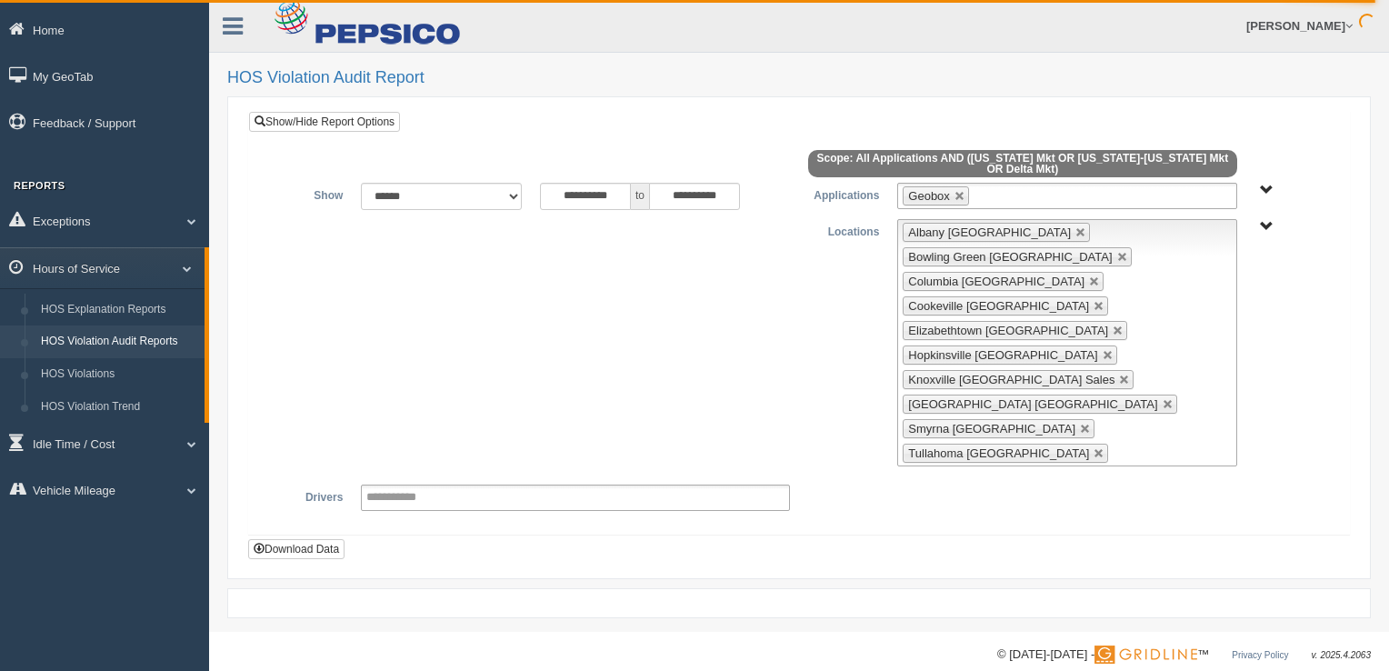
click at [1263, 187] on span "Application User Type" at bounding box center [1267, 191] width 14 height 14
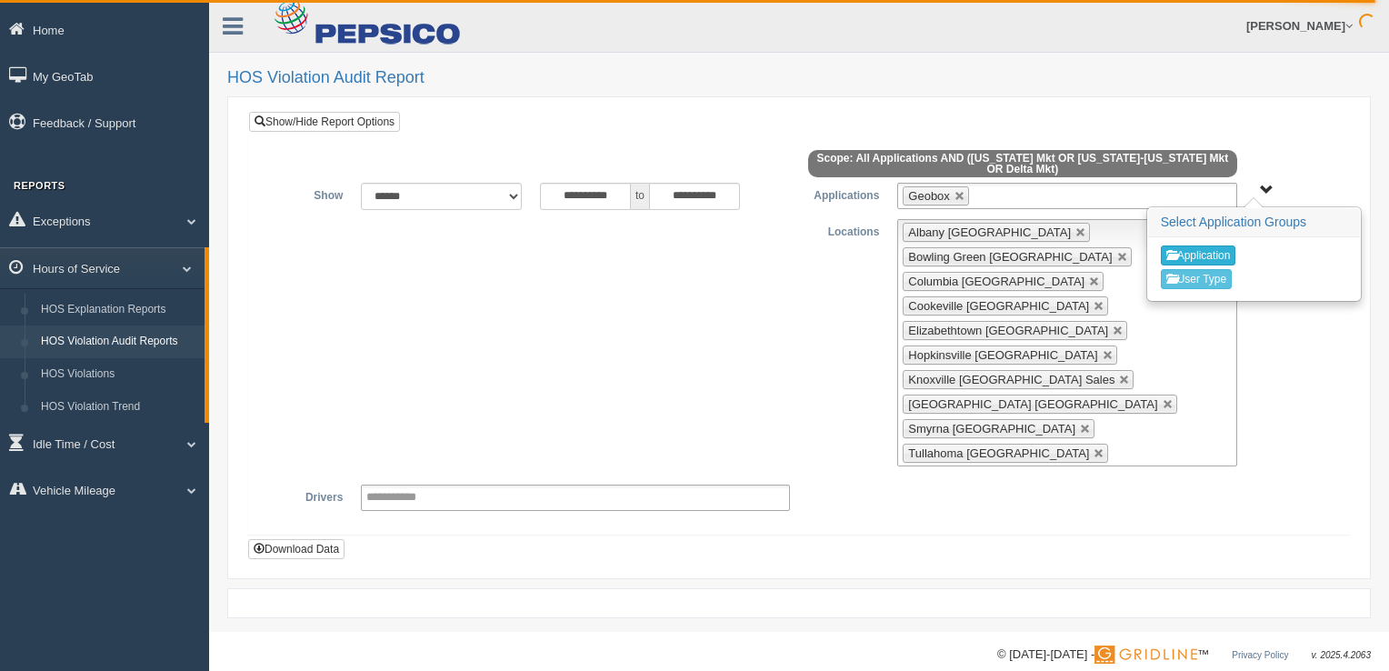
click at [1192, 258] on button "Application" at bounding box center [1198, 256] width 75 height 20
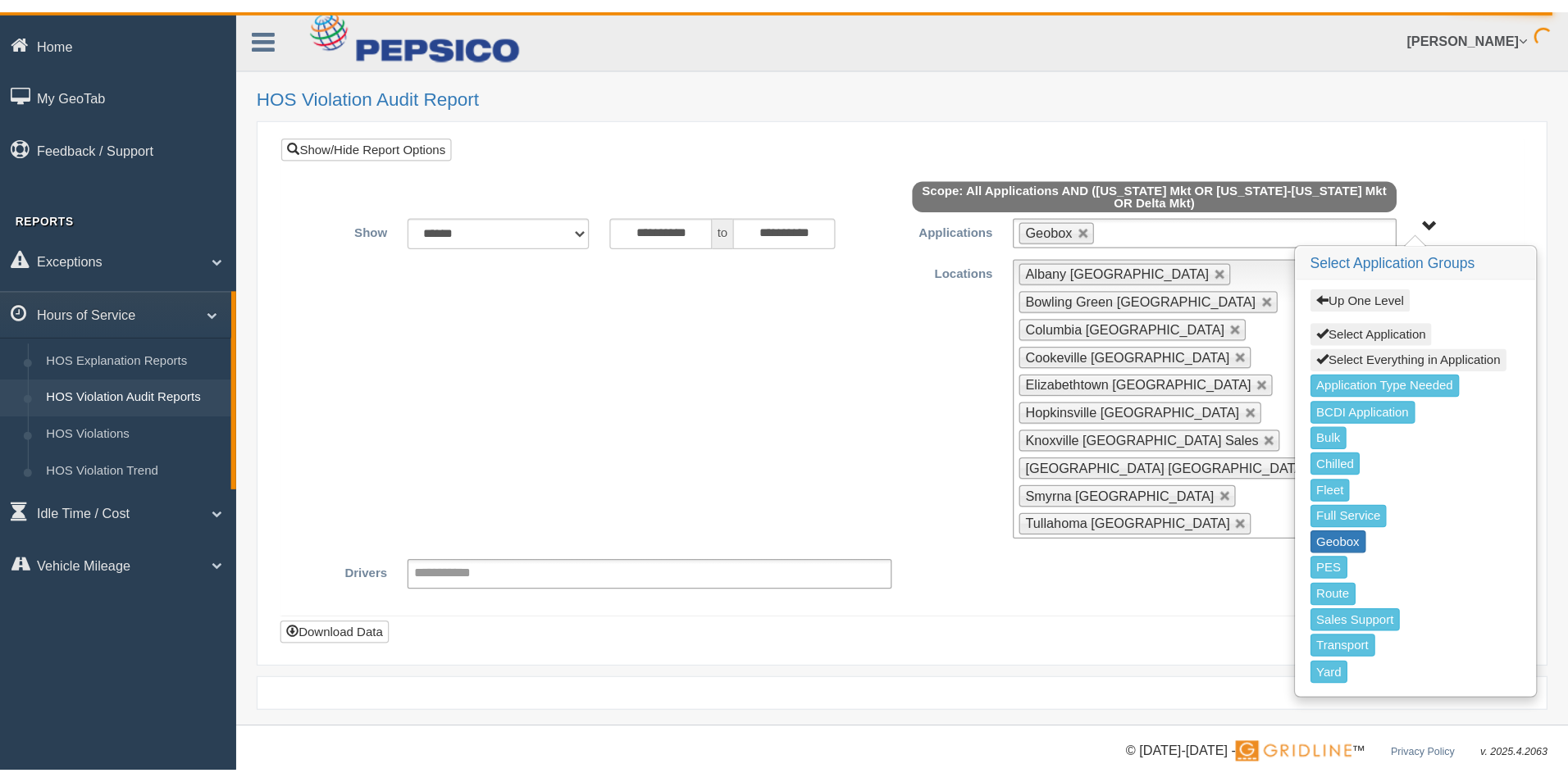
scroll to position [0, 0]
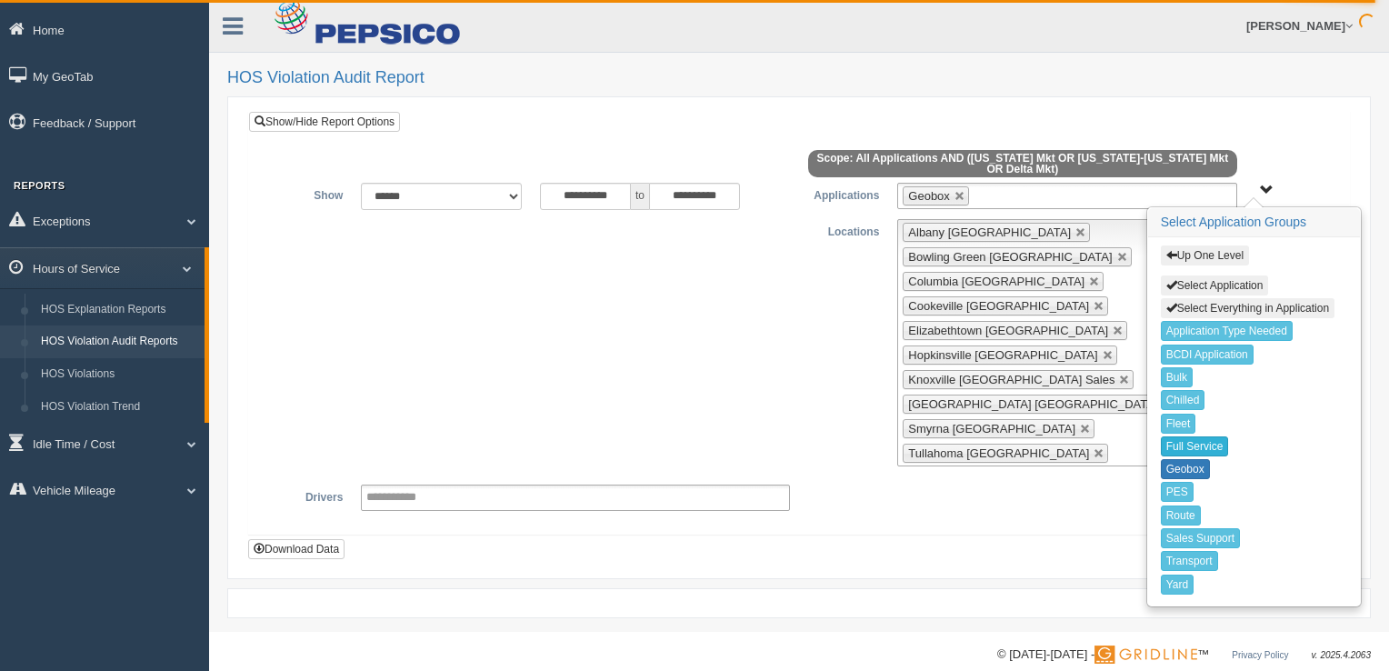
click at [1186, 441] on button "Full Service" at bounding box center [1195, 446] width 68 height 20
click at [1178, 506] on button "Route" at bounding box center [1181, 516] width 40 height 20
click at [1180, 530] on button "Sales Support" at bounding box center [1200, 538] width 79 height 20
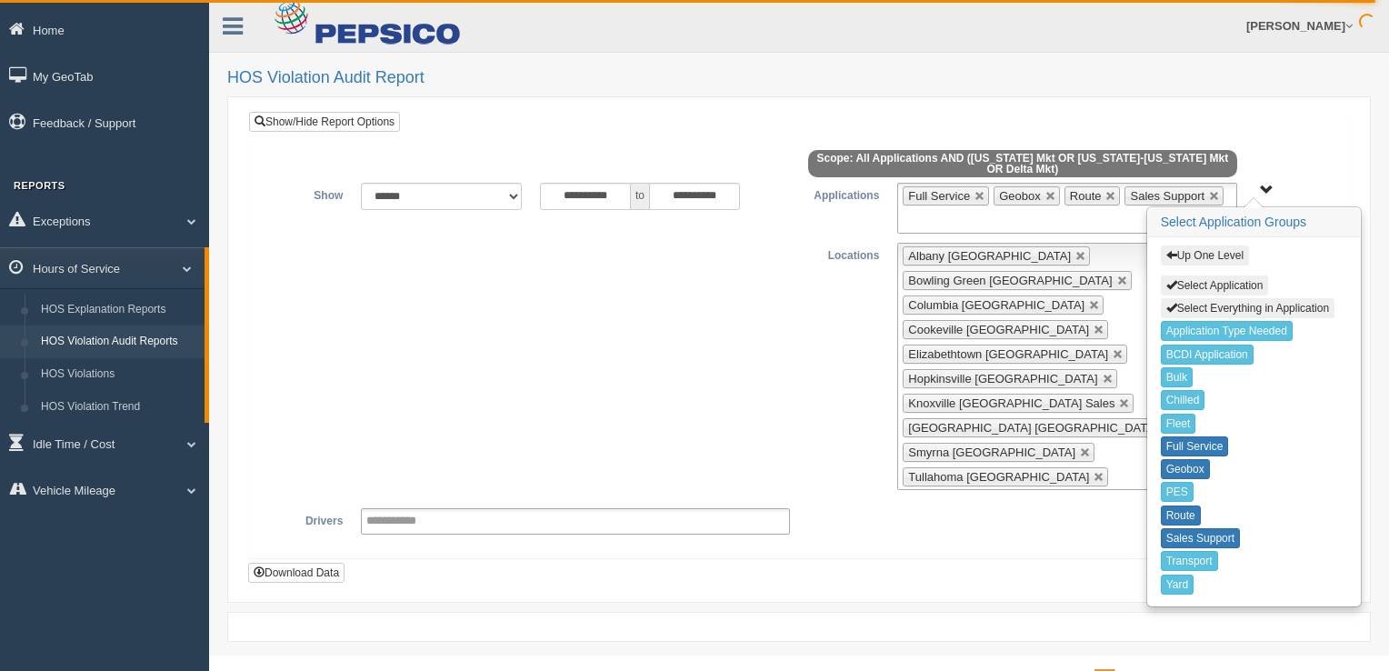
click at [1064, 508] on div "**********" at bounding box center [799, 521] width 1073 height 26
click at [747, 257] on div "**********" at bounding box center [799, 366] width 1073 height 247
click at [1186, 253] on button "Up One Level" at bounding box center [1205, 256] width 88 height 20
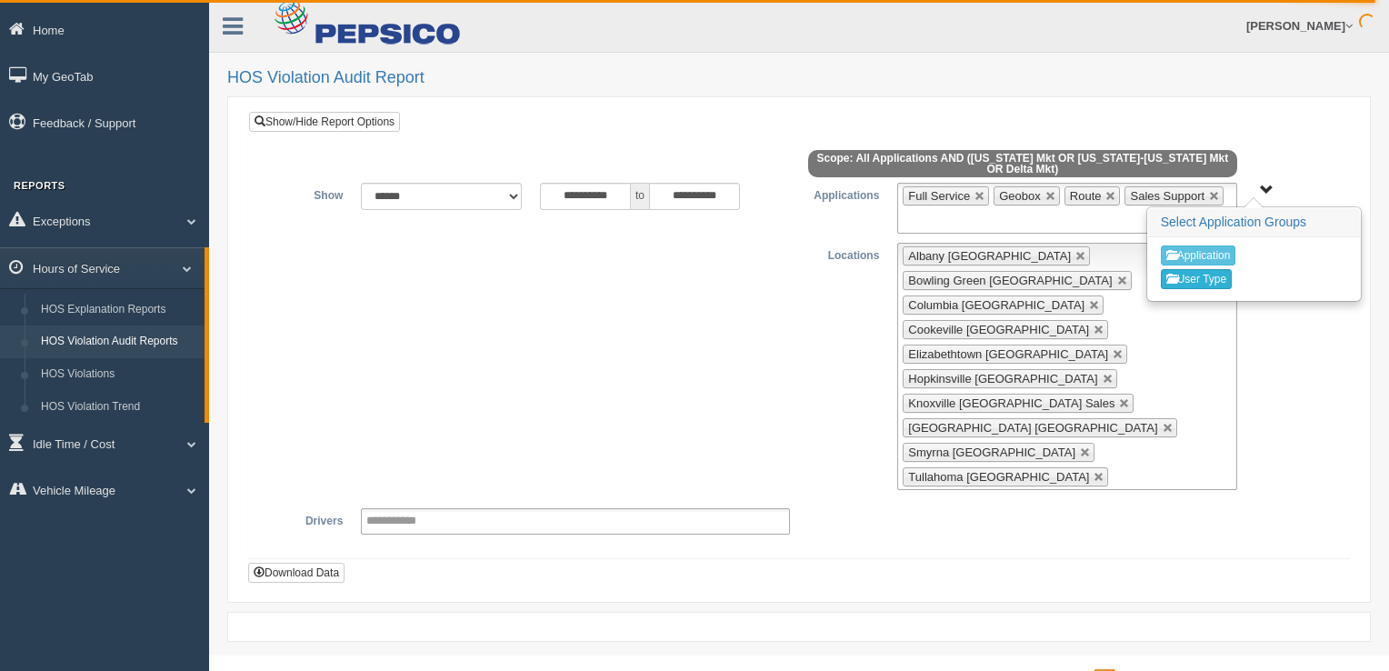
click at [1188, 276] on button "User Type" at bounding box center [1196, 279] width 71 height 20
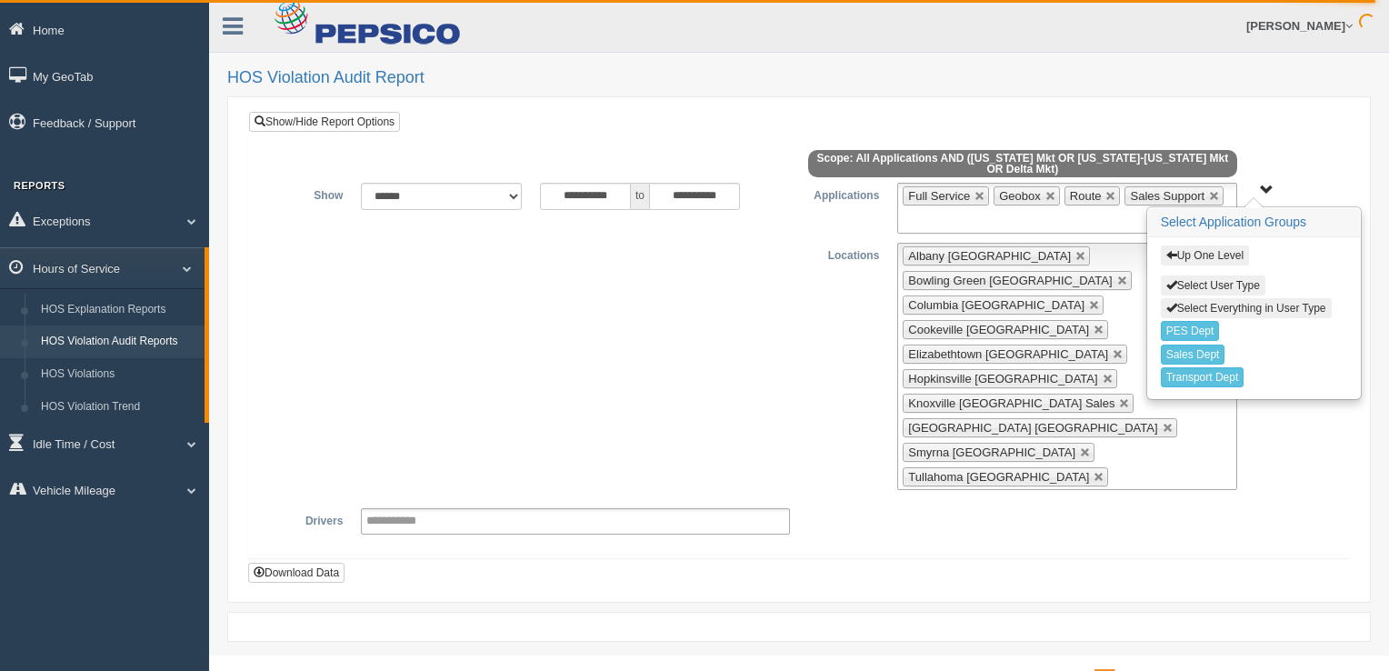
click at [1168, 302] on span "button" at bounding box center [1172, 307] width 11 height 11
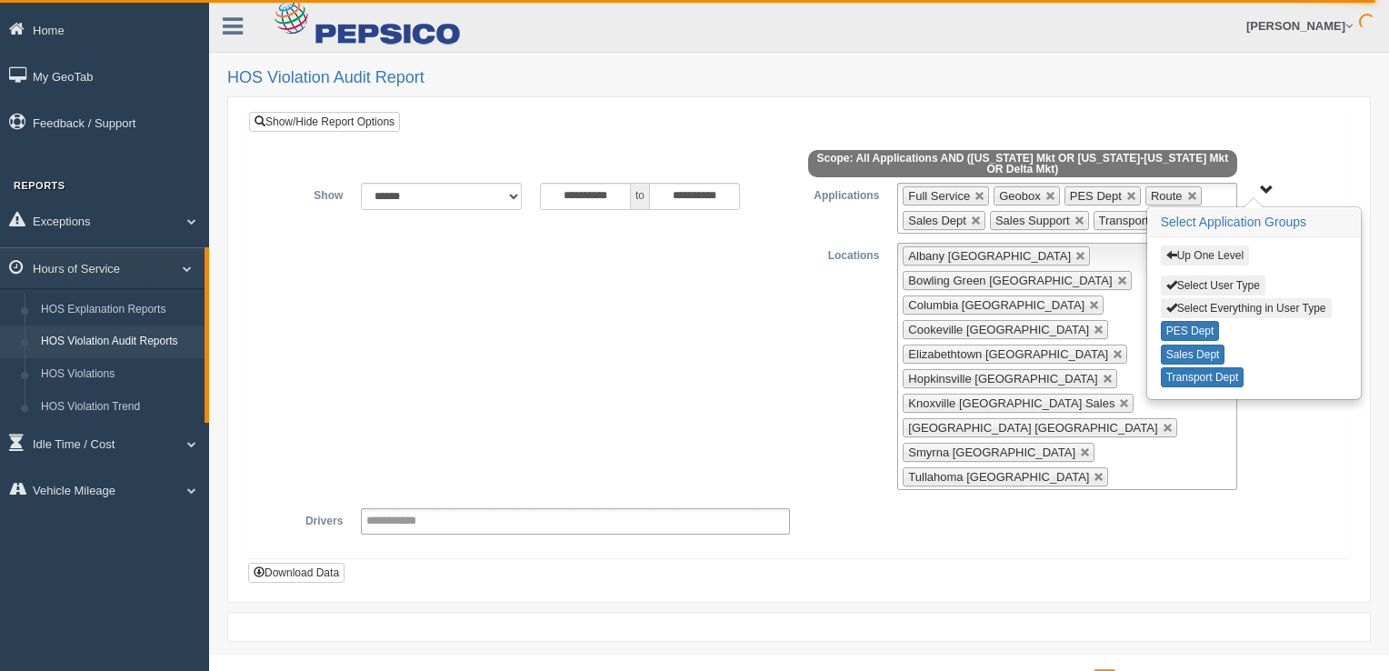
click at [1174, 256] on span "button" at bounding box center [1172, 254] width 11 height 11
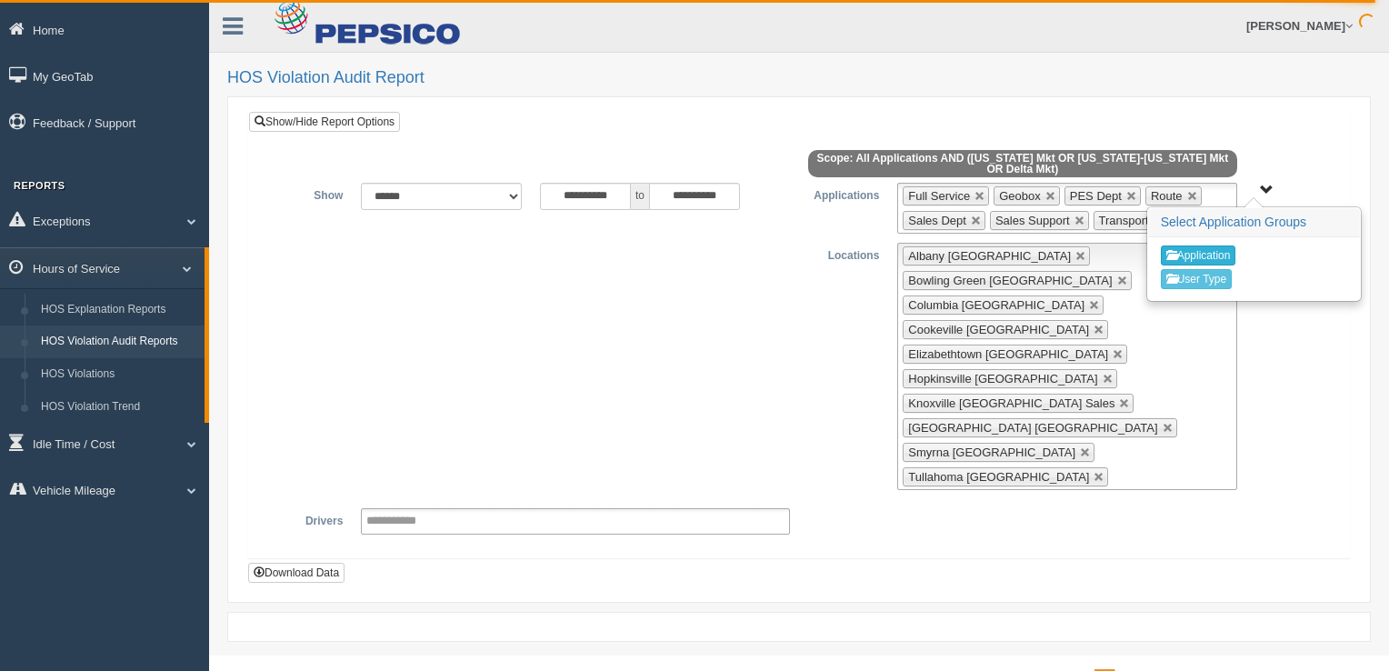
click at [1200, 249] on button "Application" at bounding box center [1198, 256] width 75 height 20
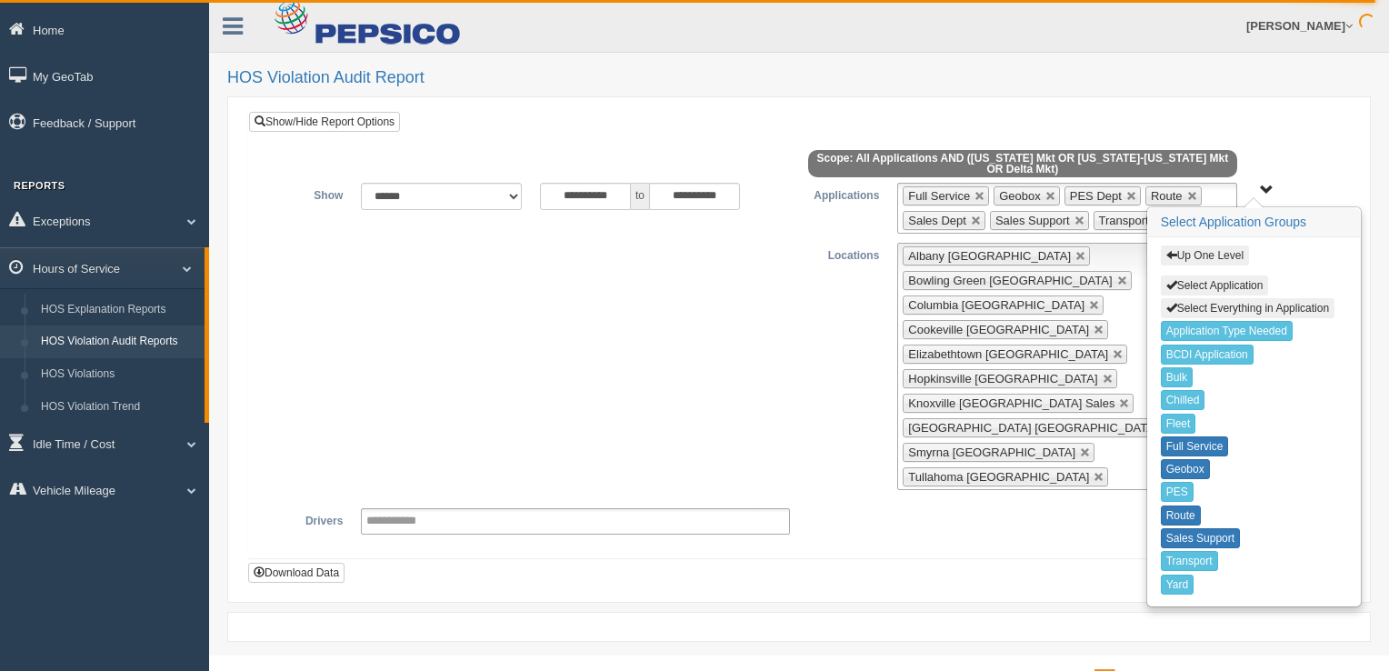
click at [1199, 249] on button "Up One Level" at bounding box center [1205, 256] width 88 height 20
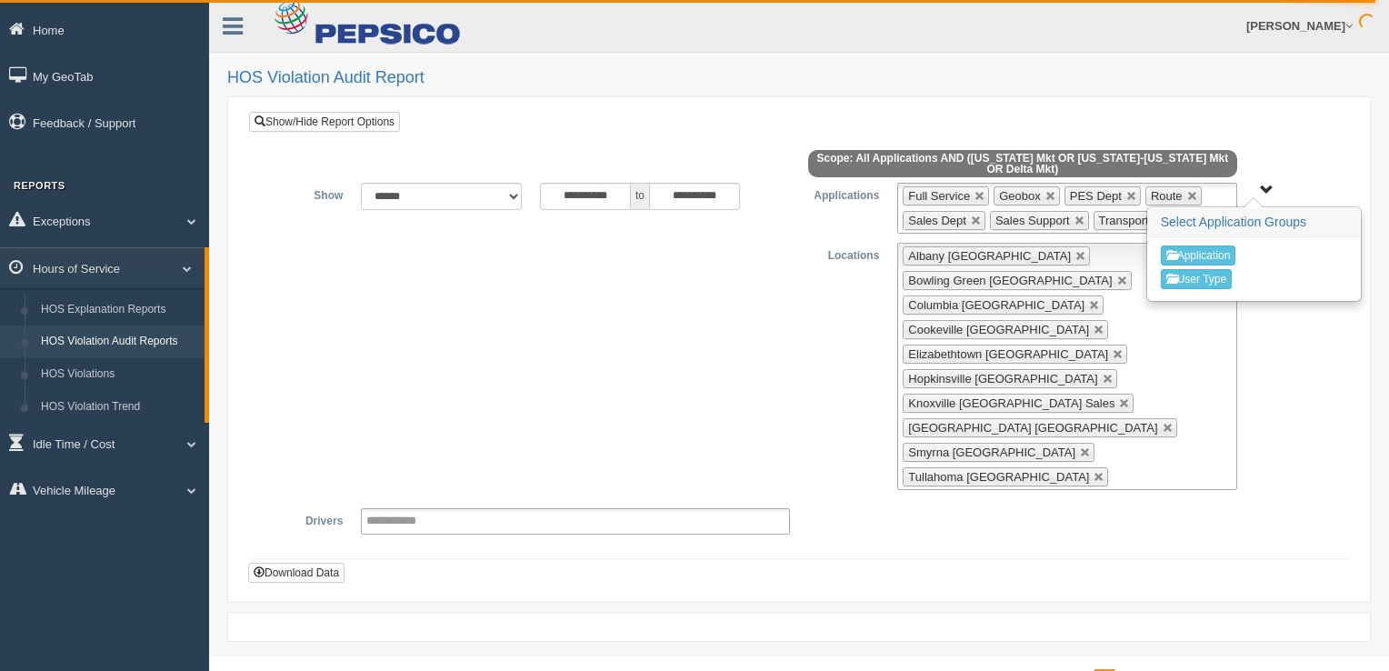
click at [1258, 144] on div "**********" at bounding box center [799, 346] width 1100 height 421
click at [1272, 186] on span "Application User Type" at bounding box center [1267, 191] width 14 height 14
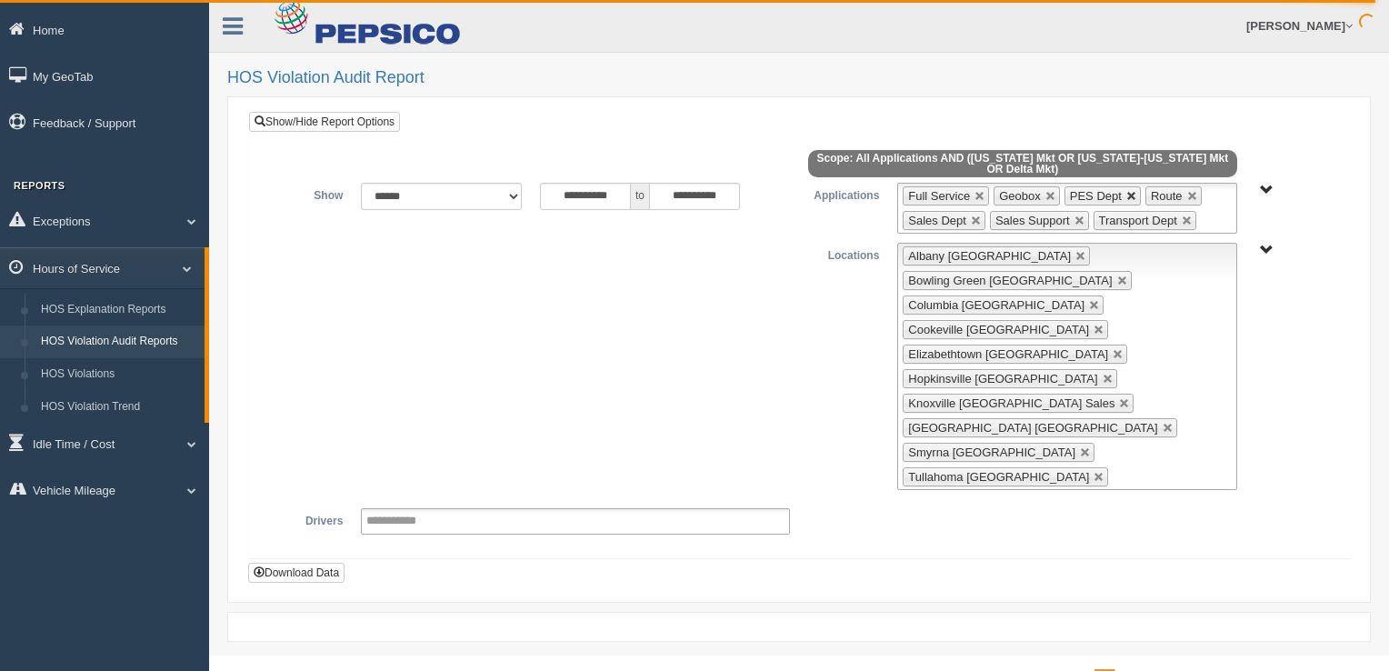
click at [1127, 193] on link at bounding box center [1132, 196] width 11 height 11
click at [1095, 217] on link at bounding box center [1100, 220] width 11 height 11
click at [296, 563] on button "Download Data" at bounding box center [296, 573] width 96 height 20
